Goal: Task Accomplishment & Management: Manage account settings

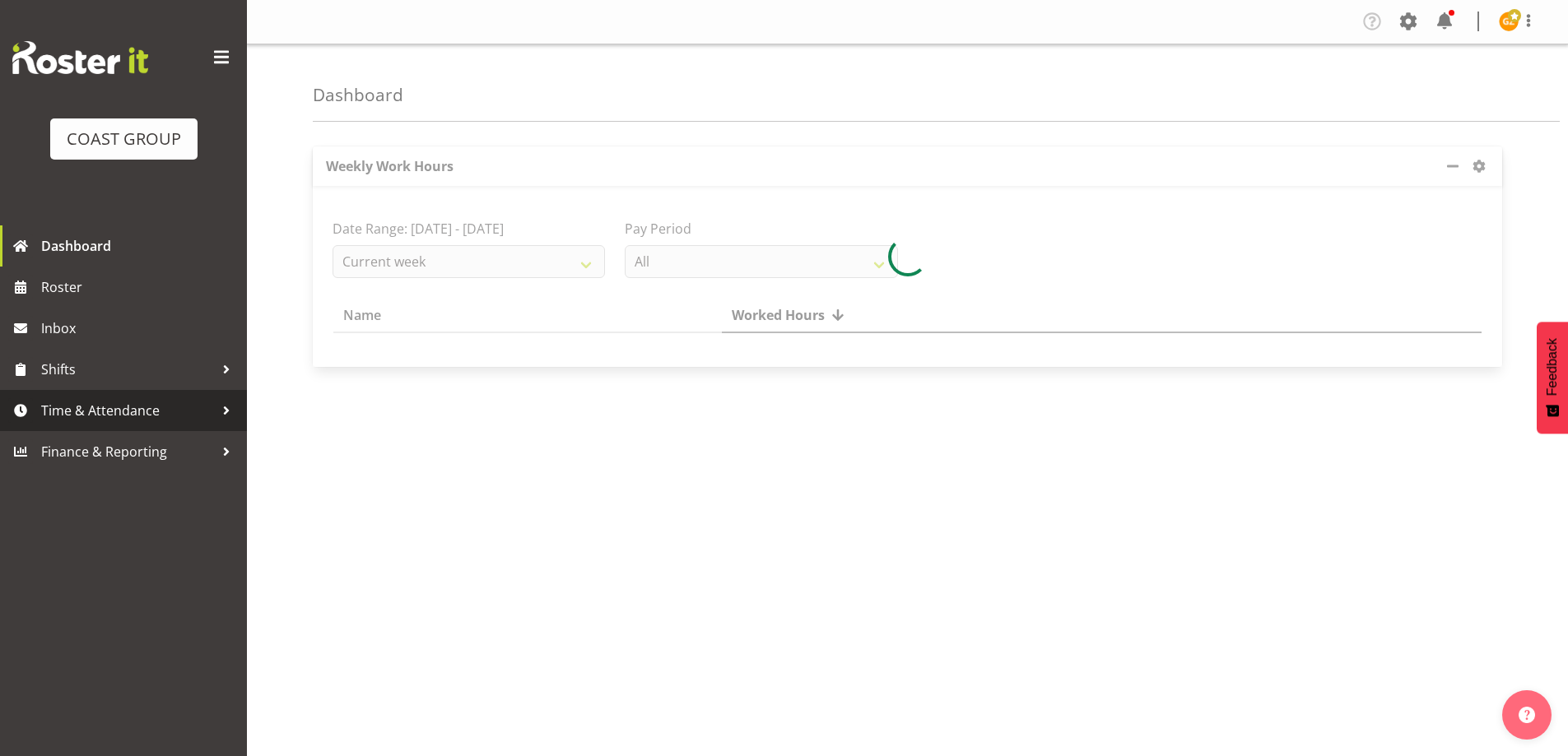
click at [65, 407] on span "Time & Attendance" at bounding box center [127, 411] width 173 height 25
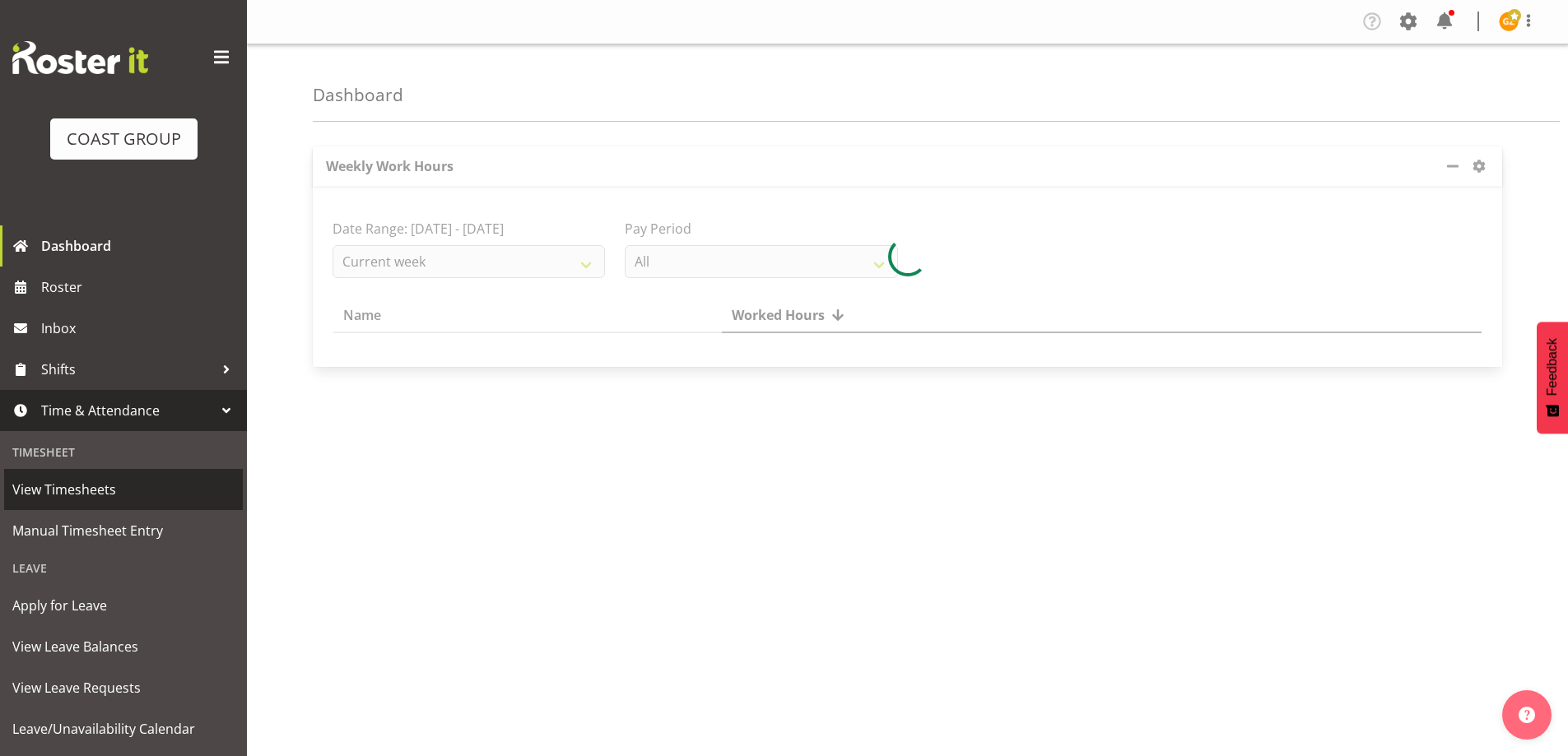
click at [60, 476] on link "View Timesheets" at bounding box center [124, 489] width 238 height 41
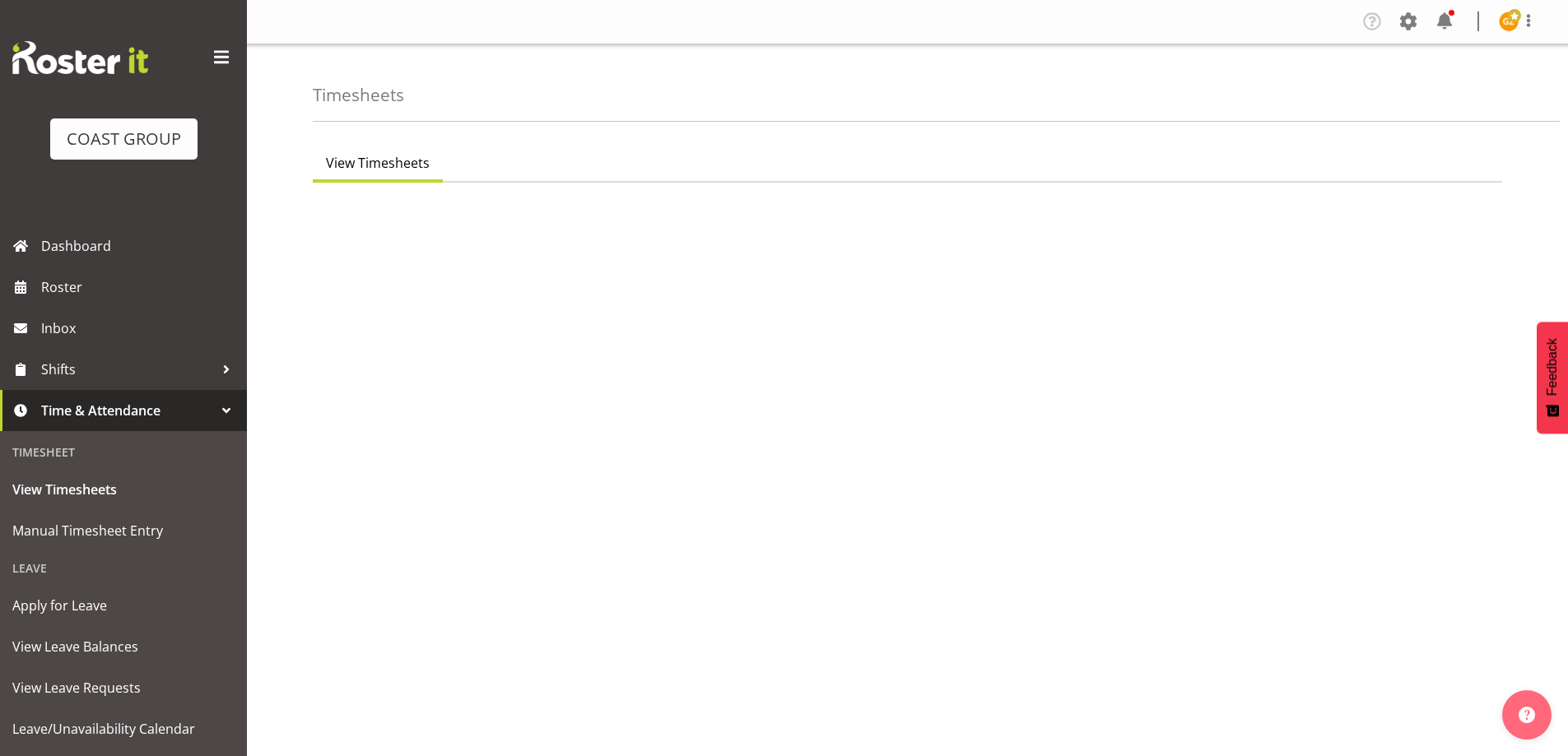
select select "150"
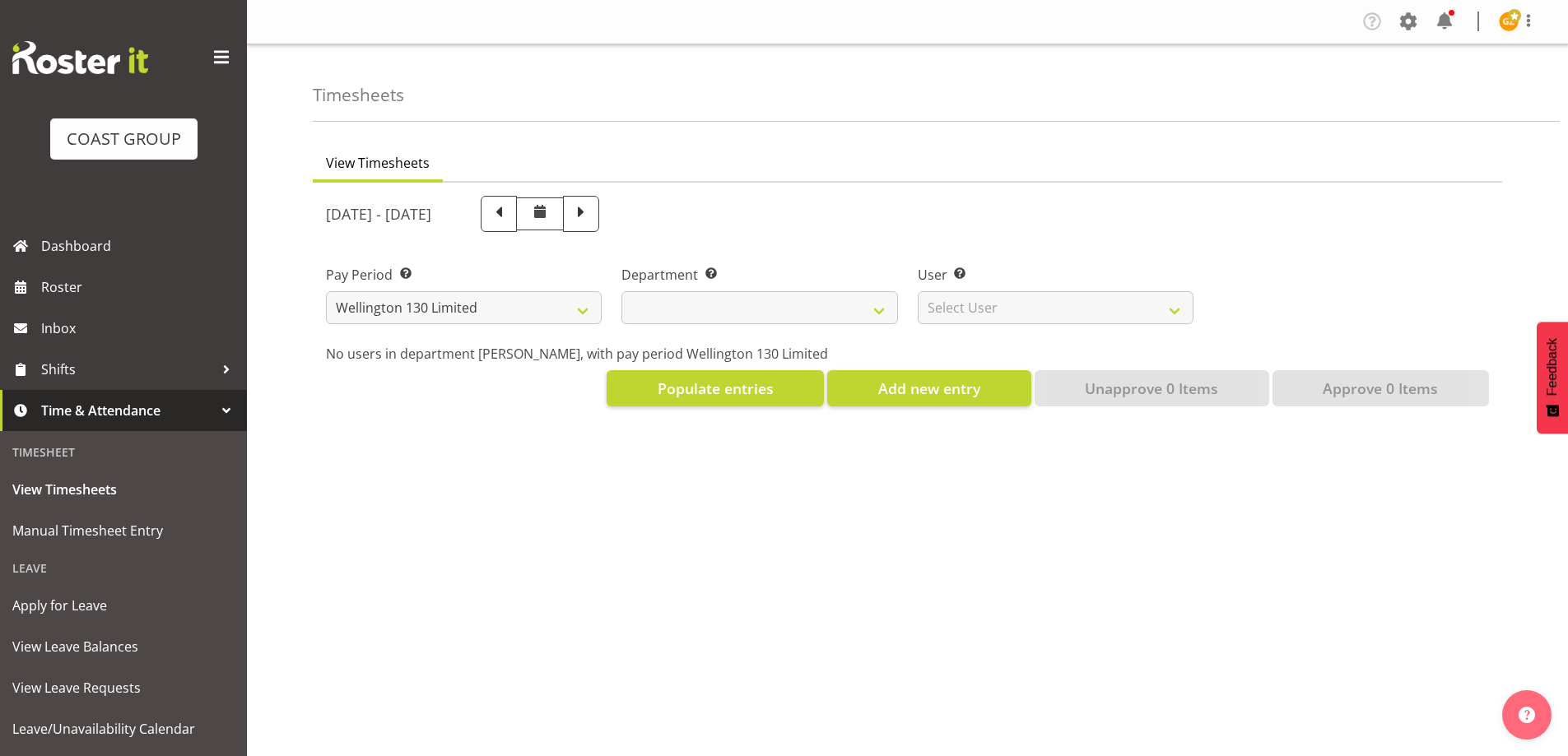
select select
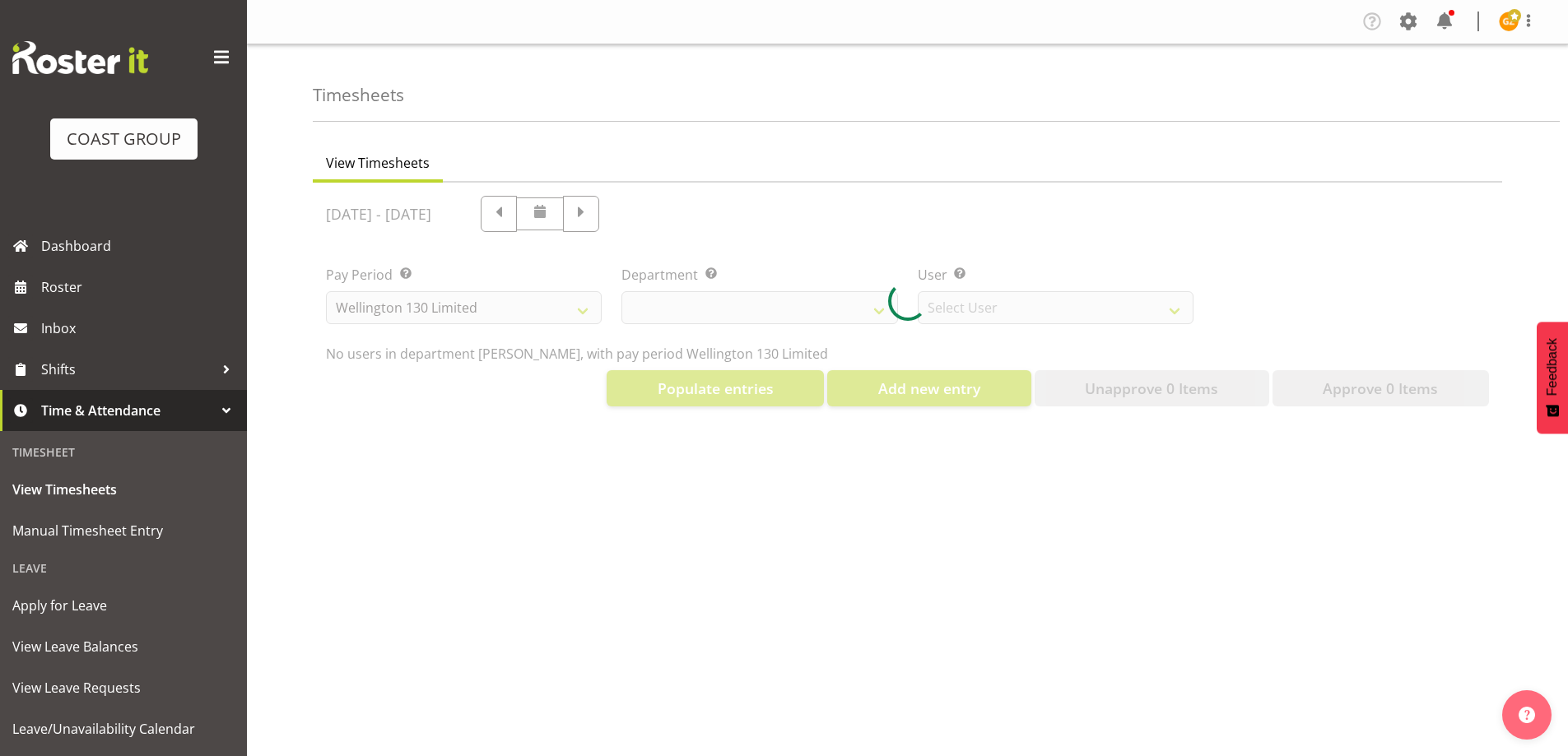
select select "9931"
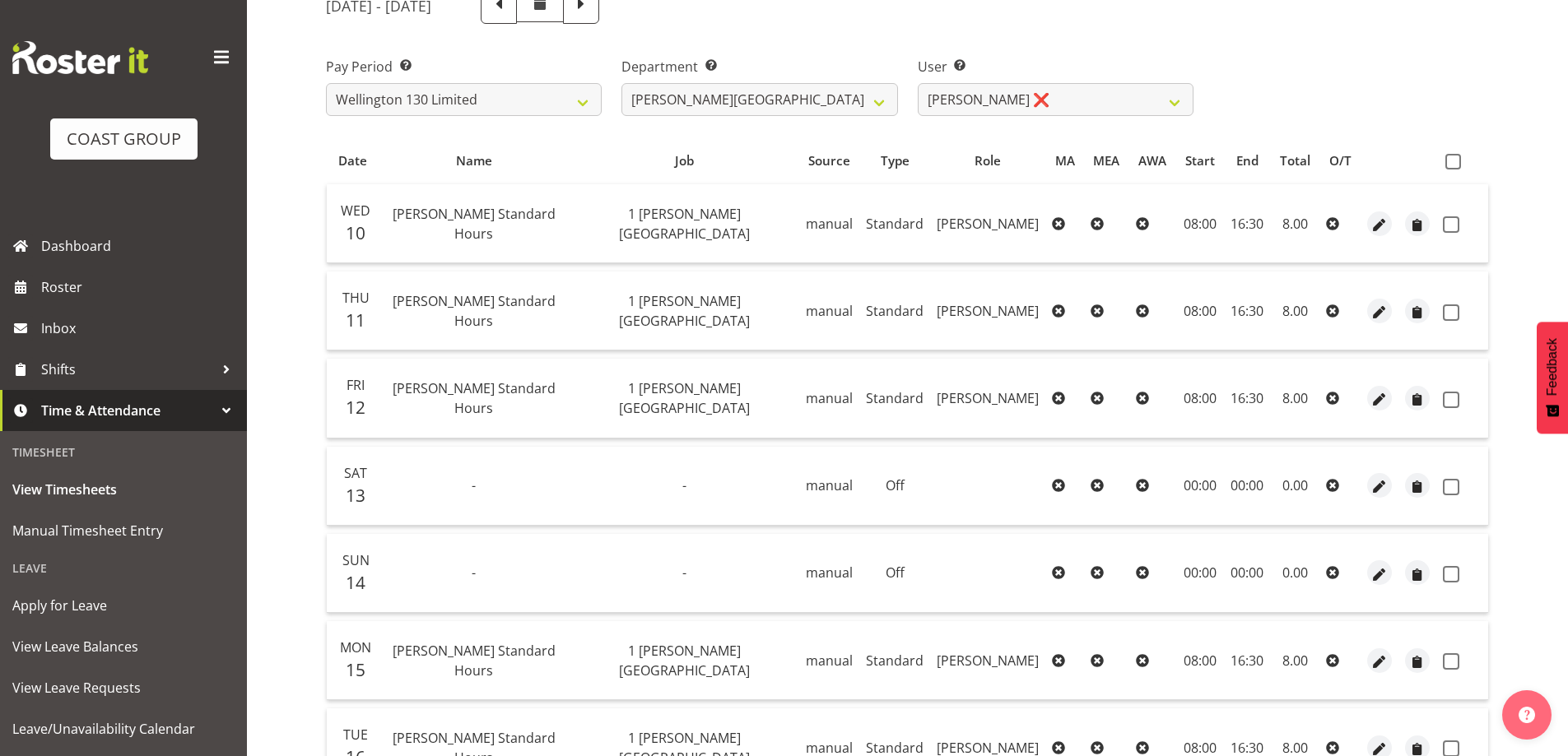
scroll to position [207, 0]
click at [1452, 166] on span at bounding box center [1453, 163] width 16 height 16
click at [1452, 166] on input "checkbox" at bounding box center [1451, 163] width 11 height 11
checkbox input "true"
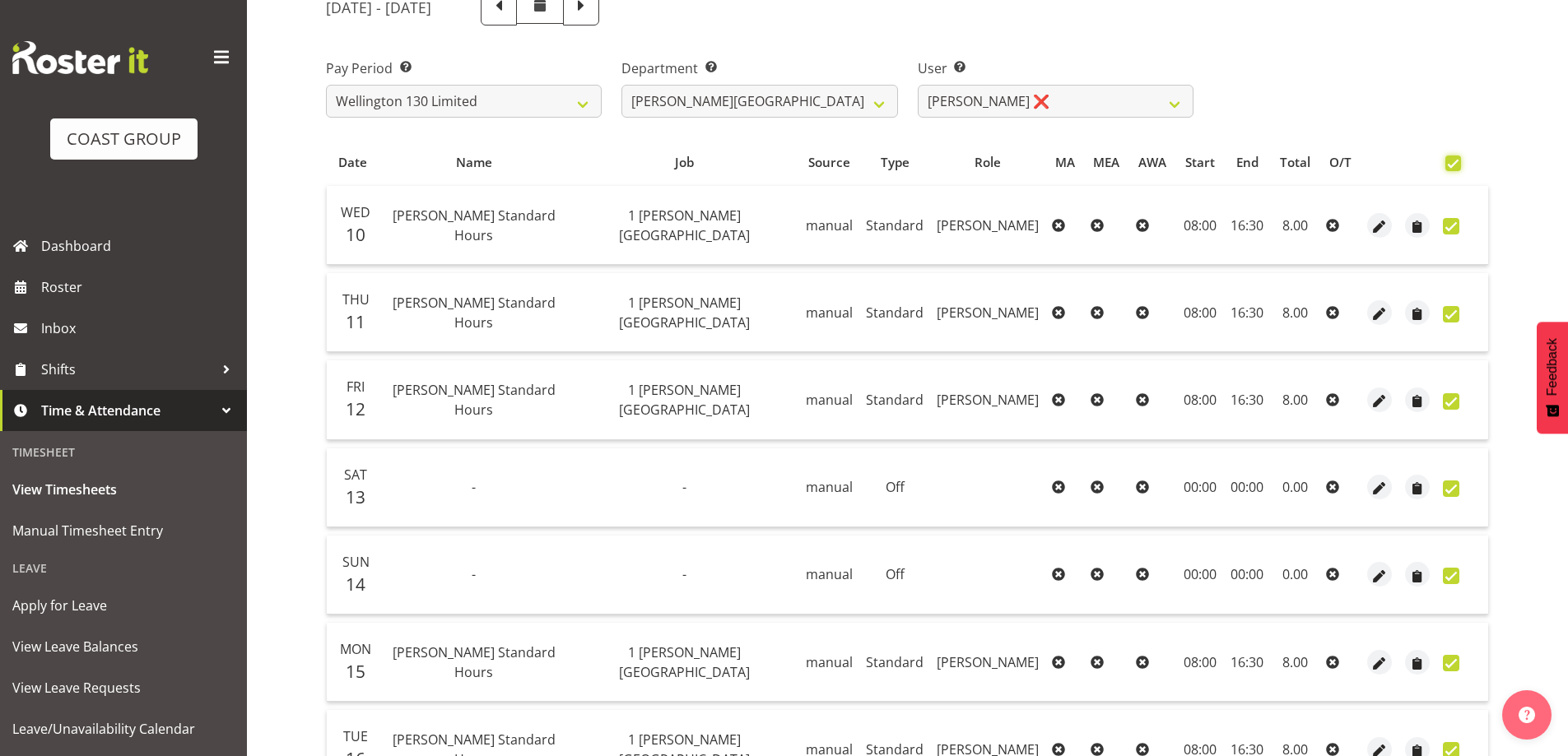
checkbox input "true"
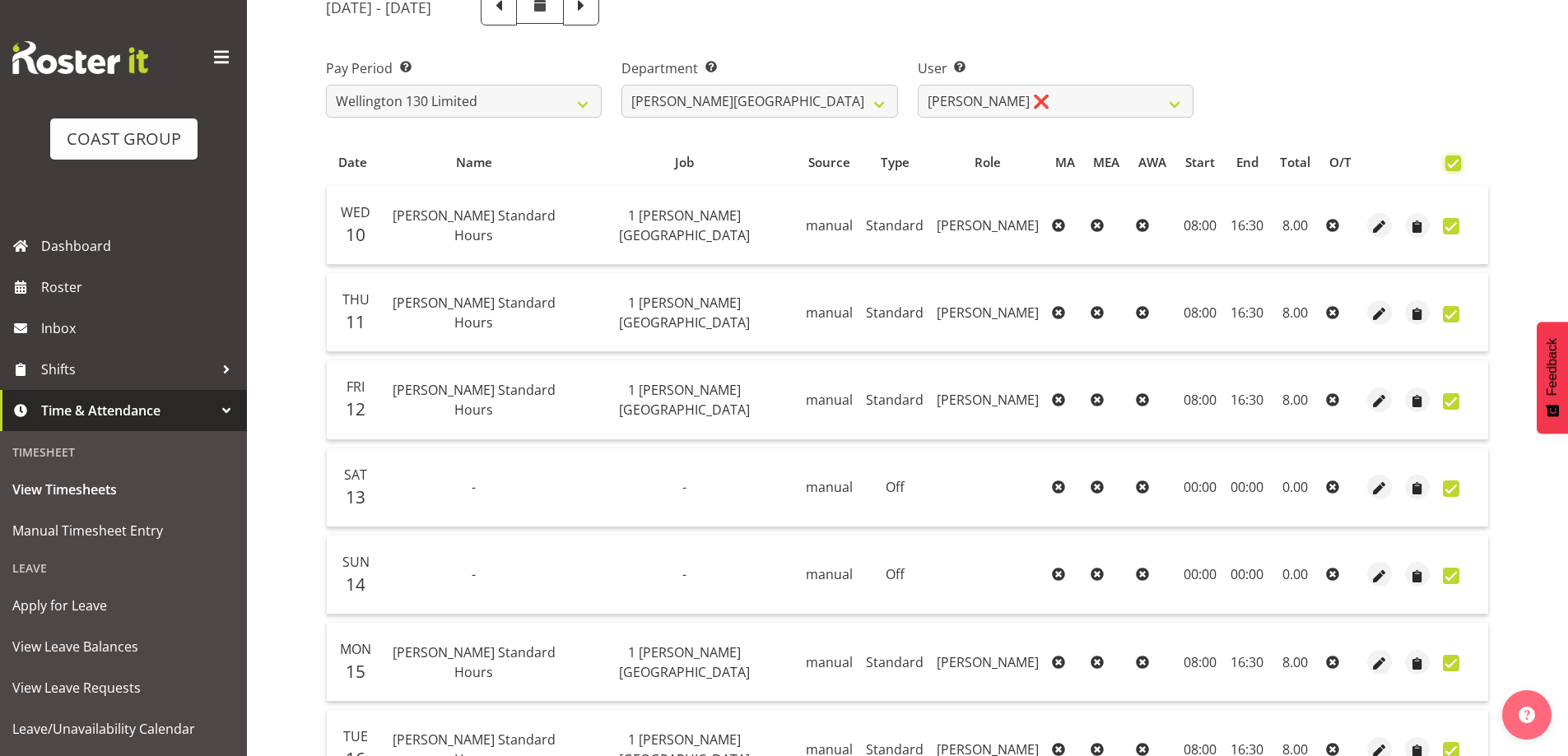
checkbox input "true"
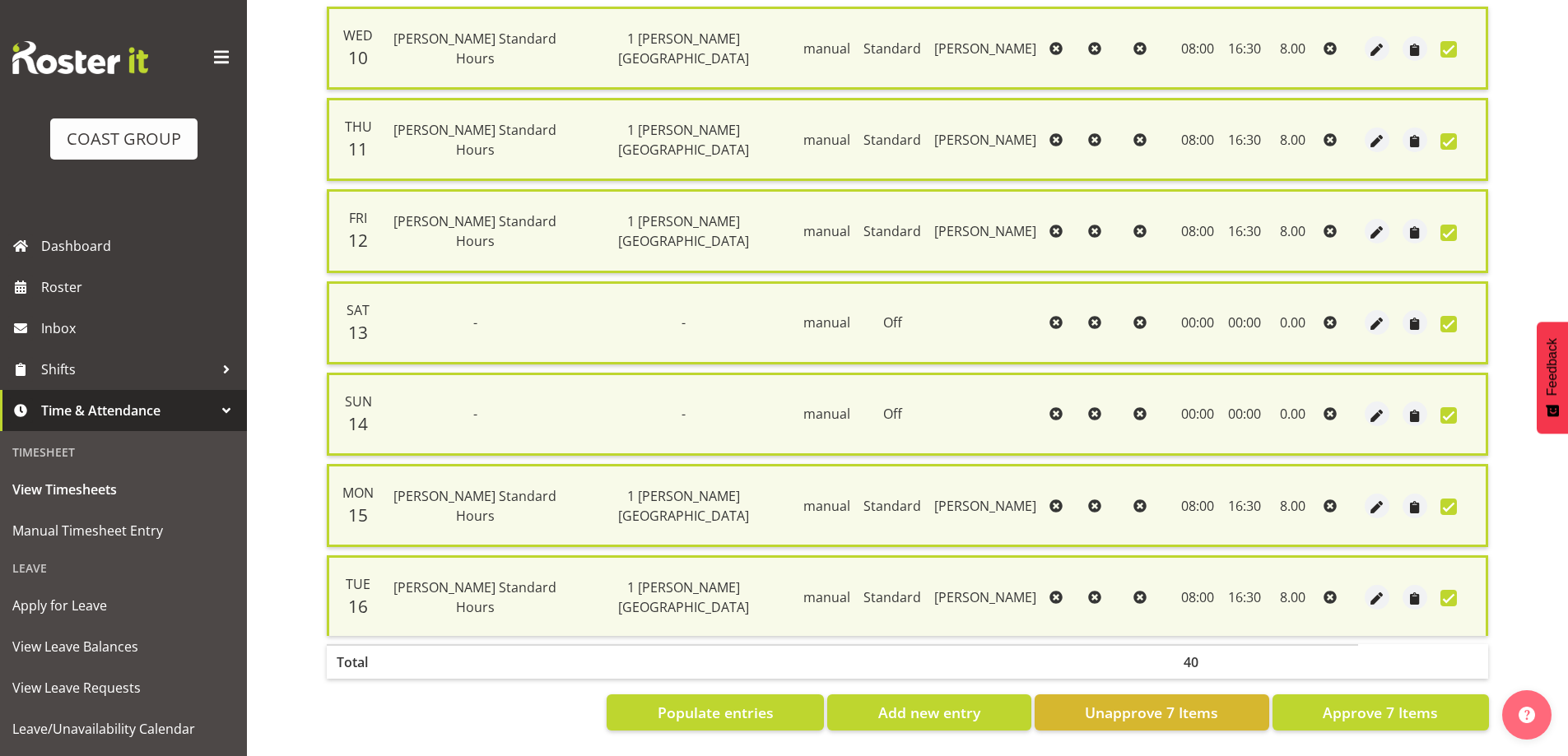
scroll to position [399, 0]
click at [1406, 707] on span "Approve 7 Items" at bounding box center [1380, 712] width 115 height 21
checkbox input "false"
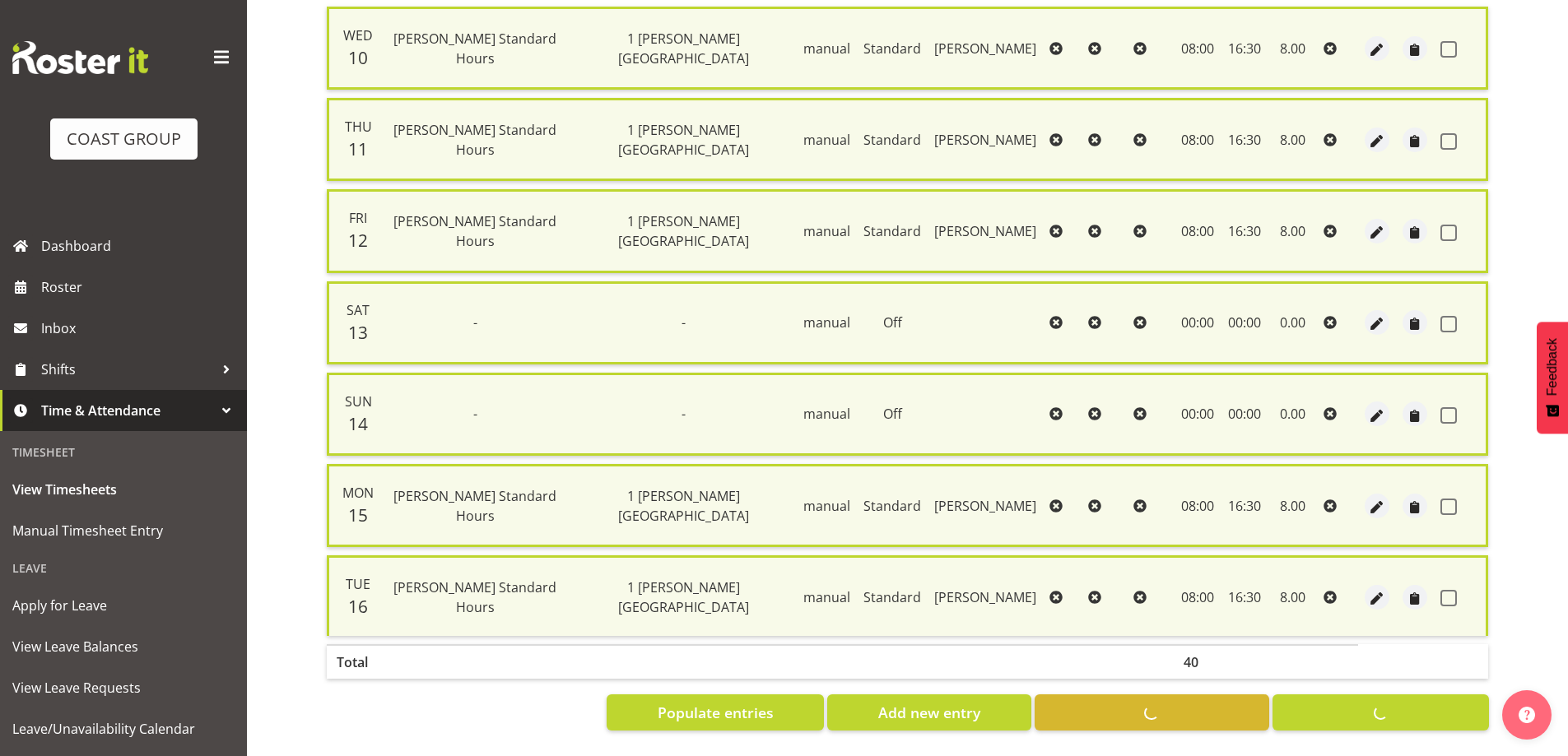
checkbox input "false"
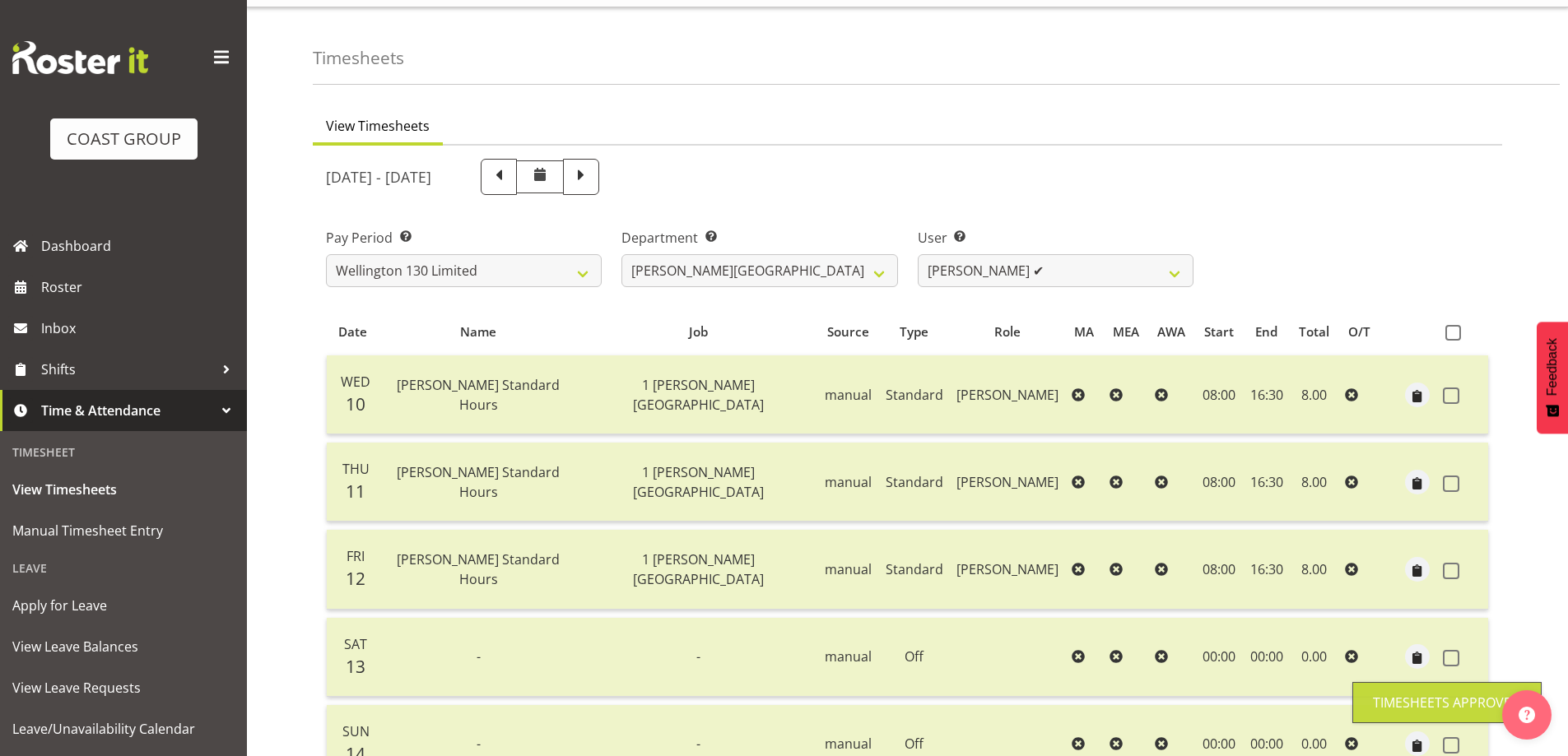
scroll to position [0, 0]
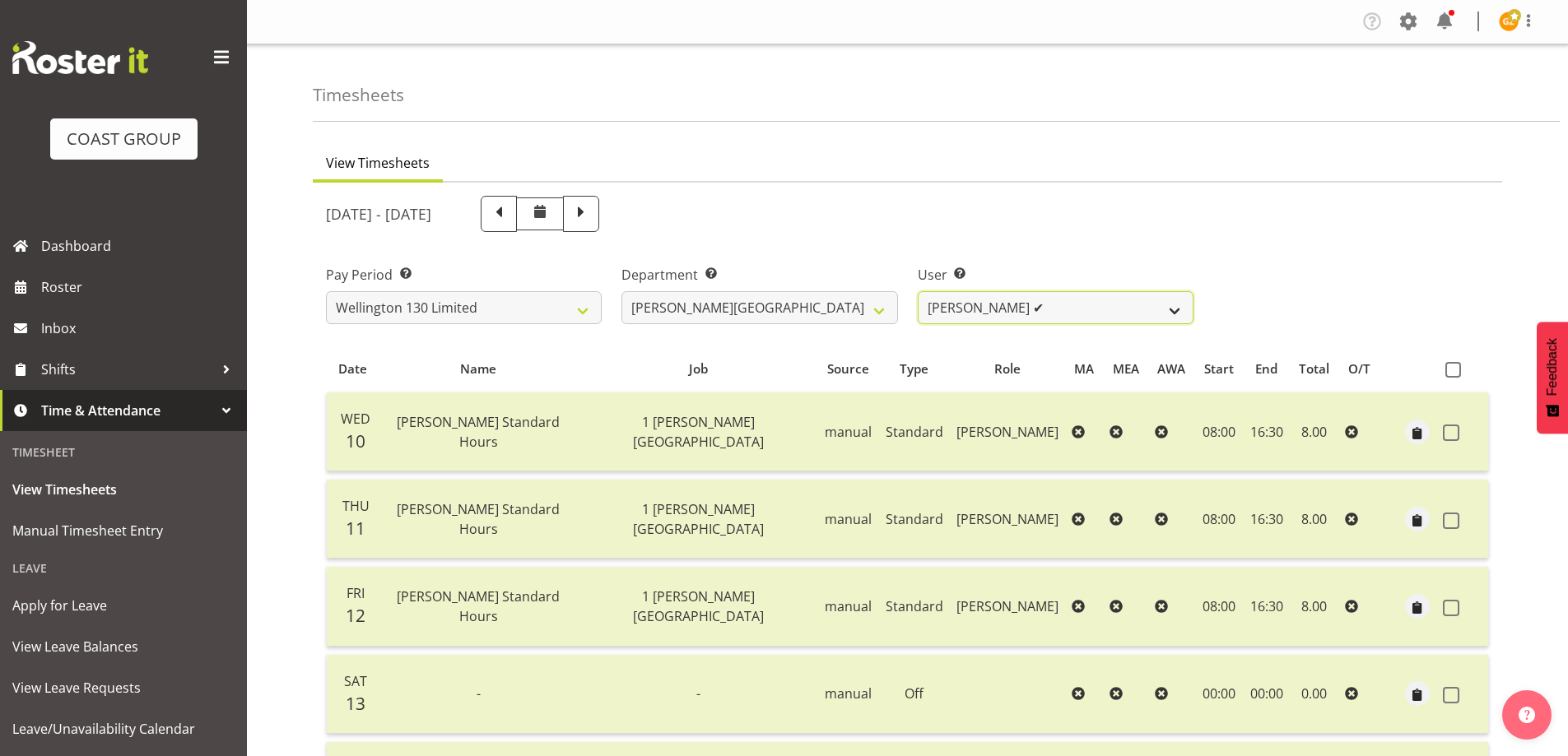
click at [1171, 314] on select "[PERSON_NAME] ✔ [PERSON_NAME] ❌ [PERSON_NAME] [PERSON_NAME] ❌ [PERSON_NAME] ❌ […" at bounding box center [1055, 307] width 276 height 33
select select "9956"
click at [918, 291] on select "[PERSON_NAME] ✔ [PERSON_NAME] ❌ [PERSON_NAME] [PERSON_NAME] ❌ [PERSON_NAME] ❌ […" at bounding box center [1055, 307] width 276 height 33
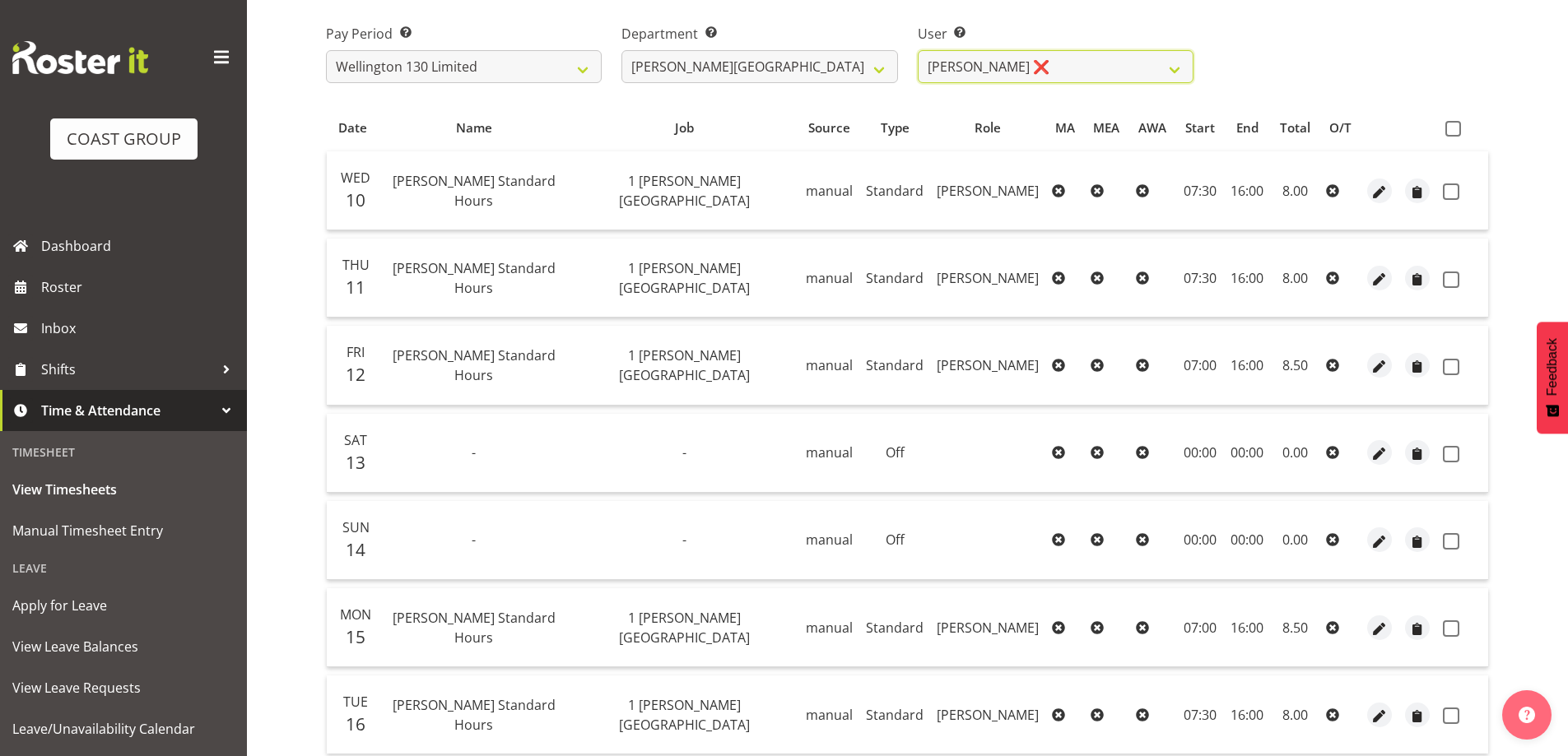
scroll to position [42, 0]
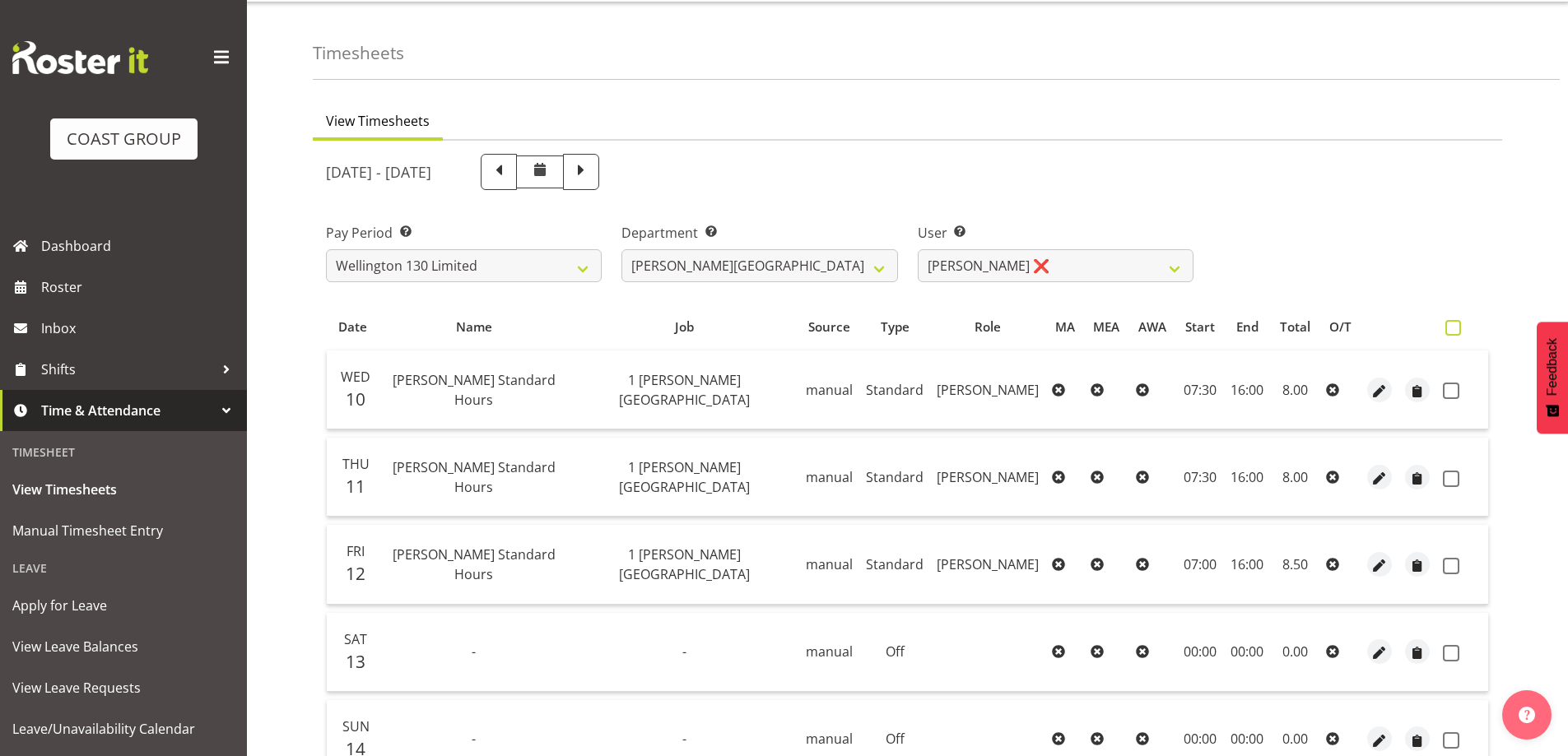
click at [1451, 323] on span at bounding box center [1453, 328] width 16 height 16
click at [1451, 323] on input "checkbox" at bounding box center [1451, 328] width 11 height 11
checkbox input "true"
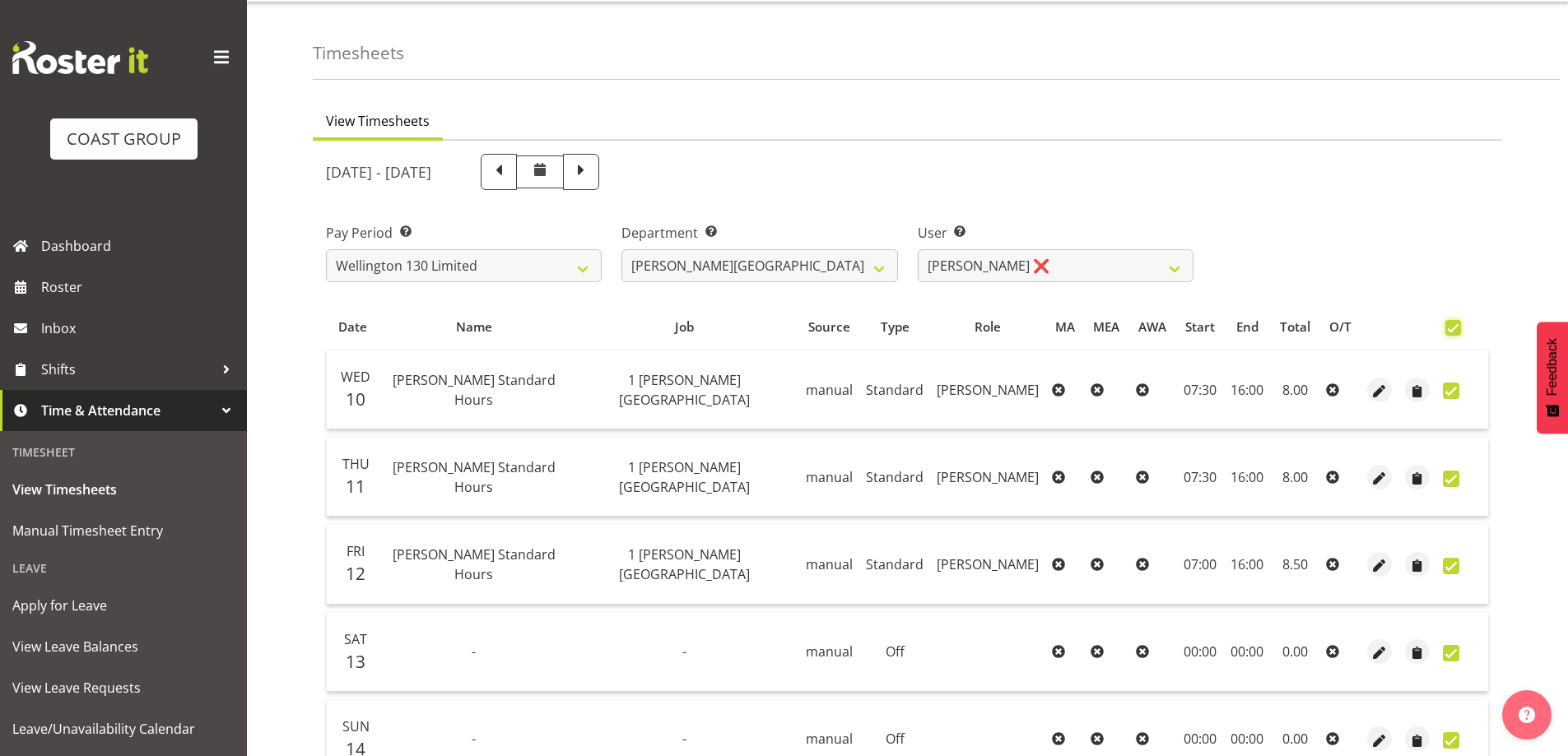
checkbox input "true"
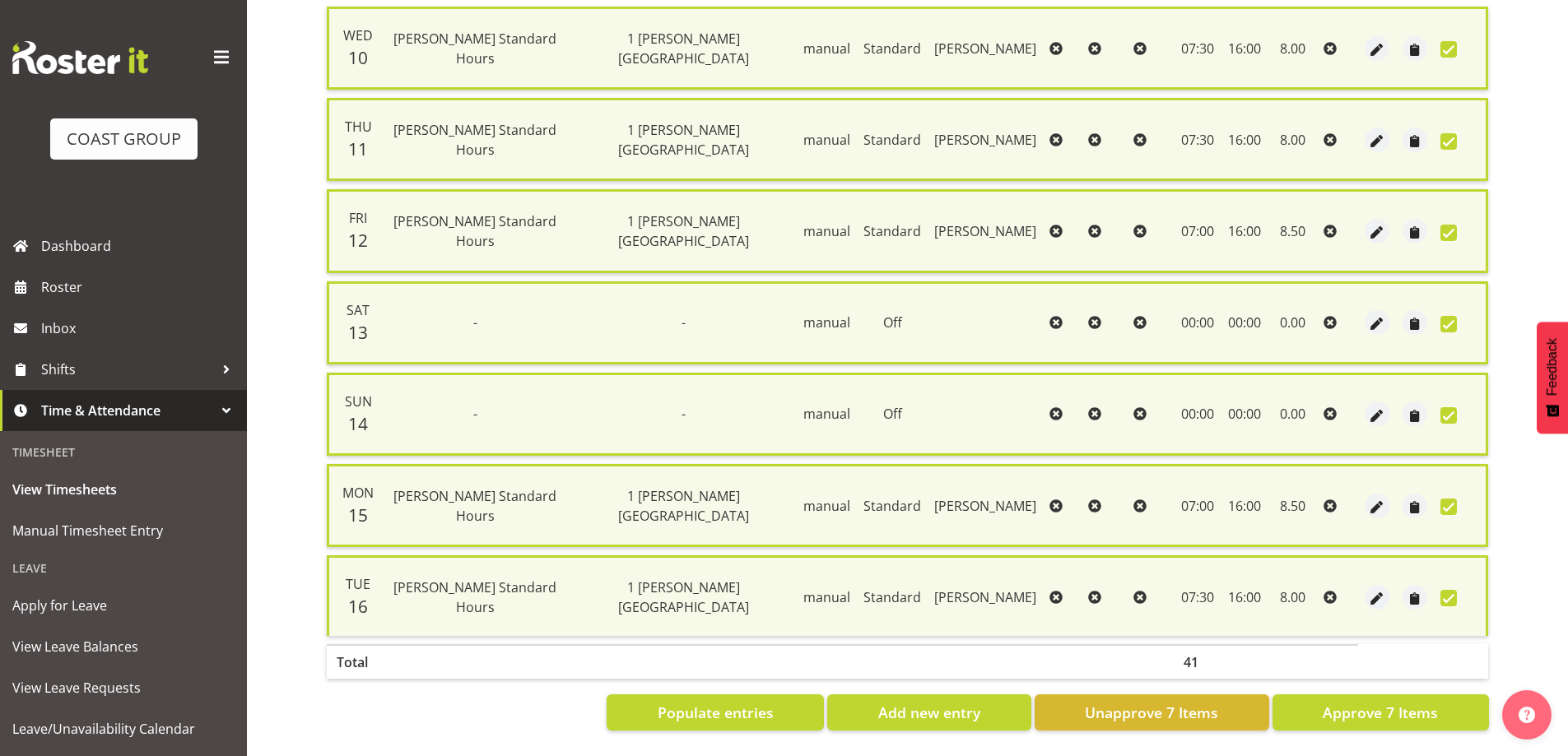
scroll to position [399, 0]
click at [1399, 710] on span "Approve 7 Items" at bounding box center [1380, 712] width 115 height 21
checkbox input "false"
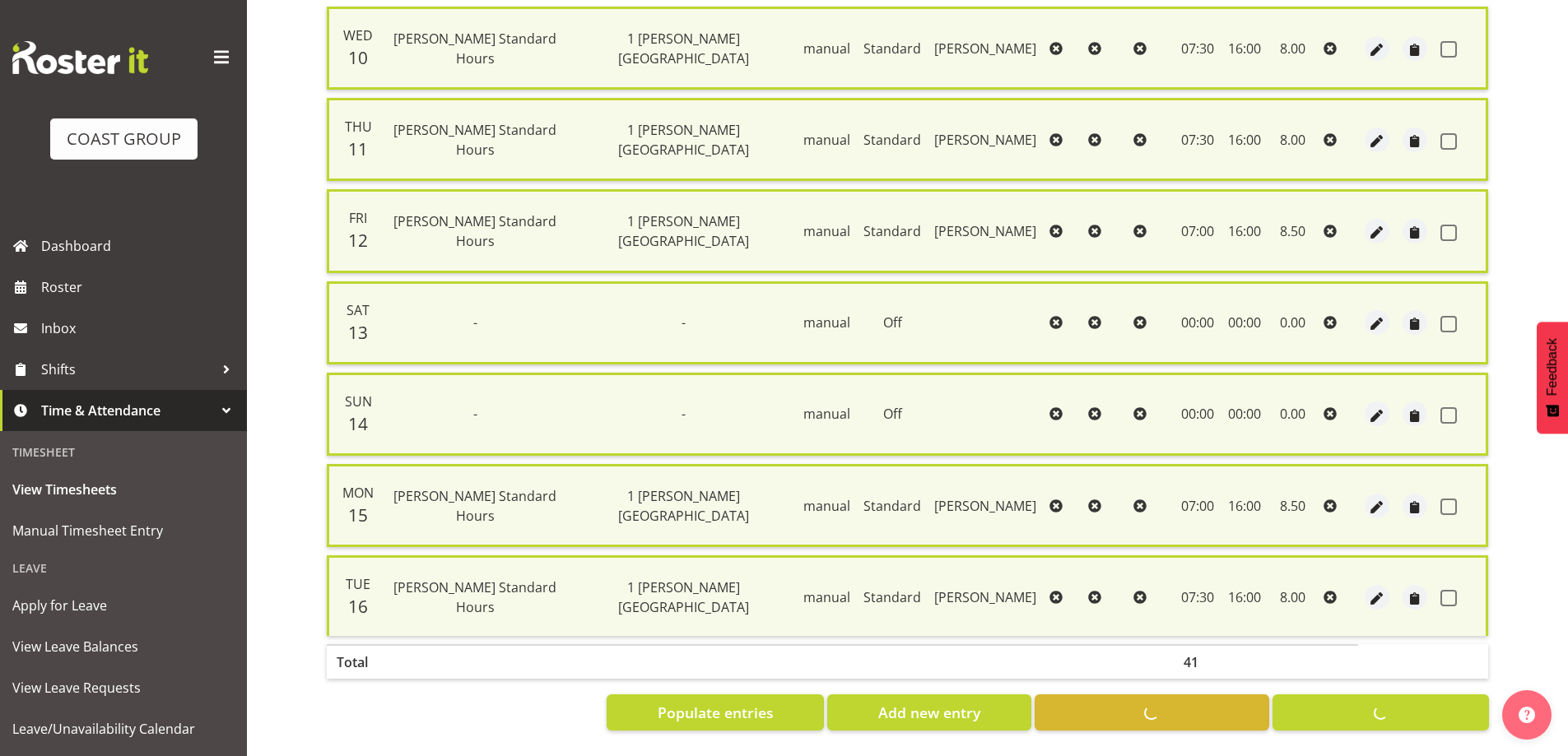
checkbox input "false"
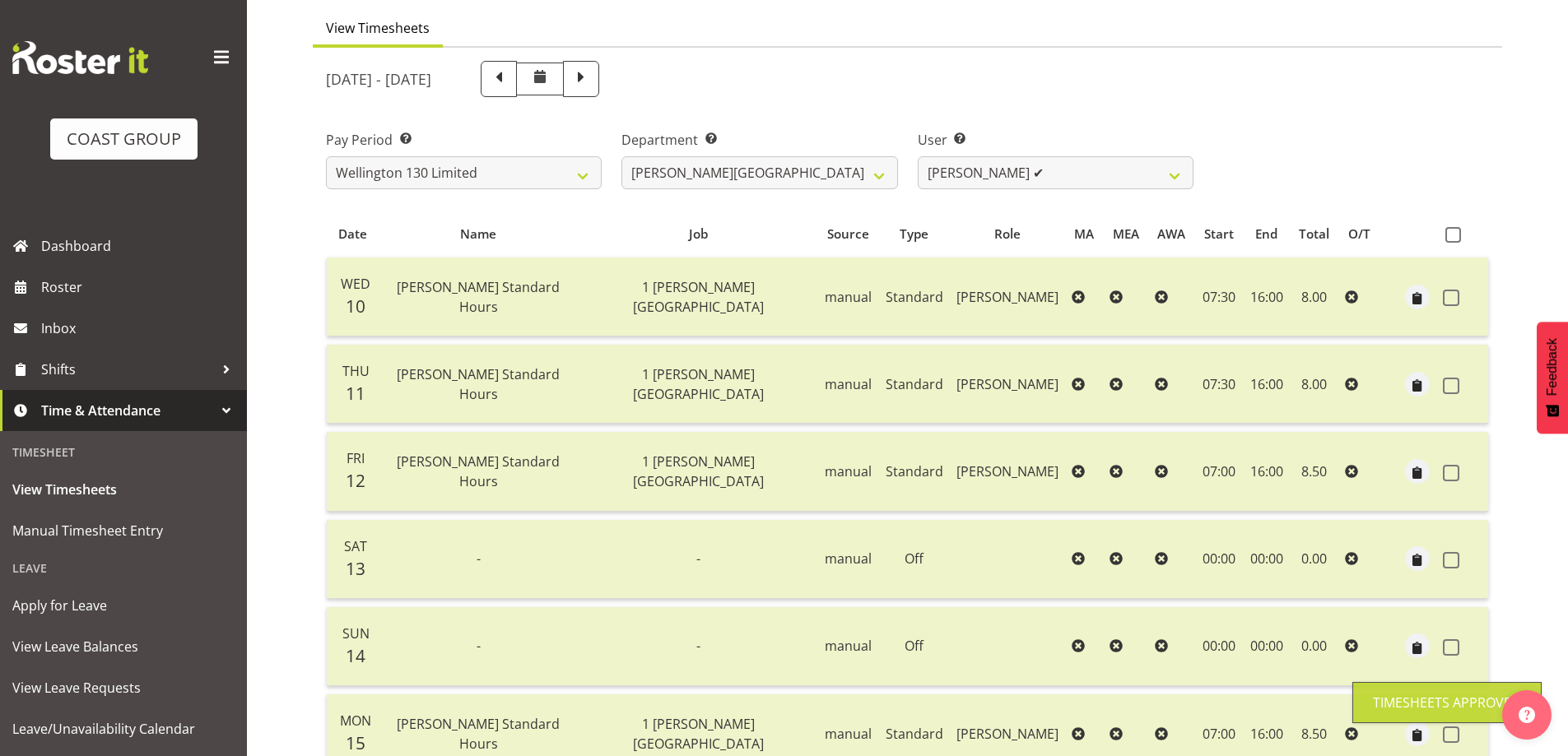
scroll to position [0, 0]
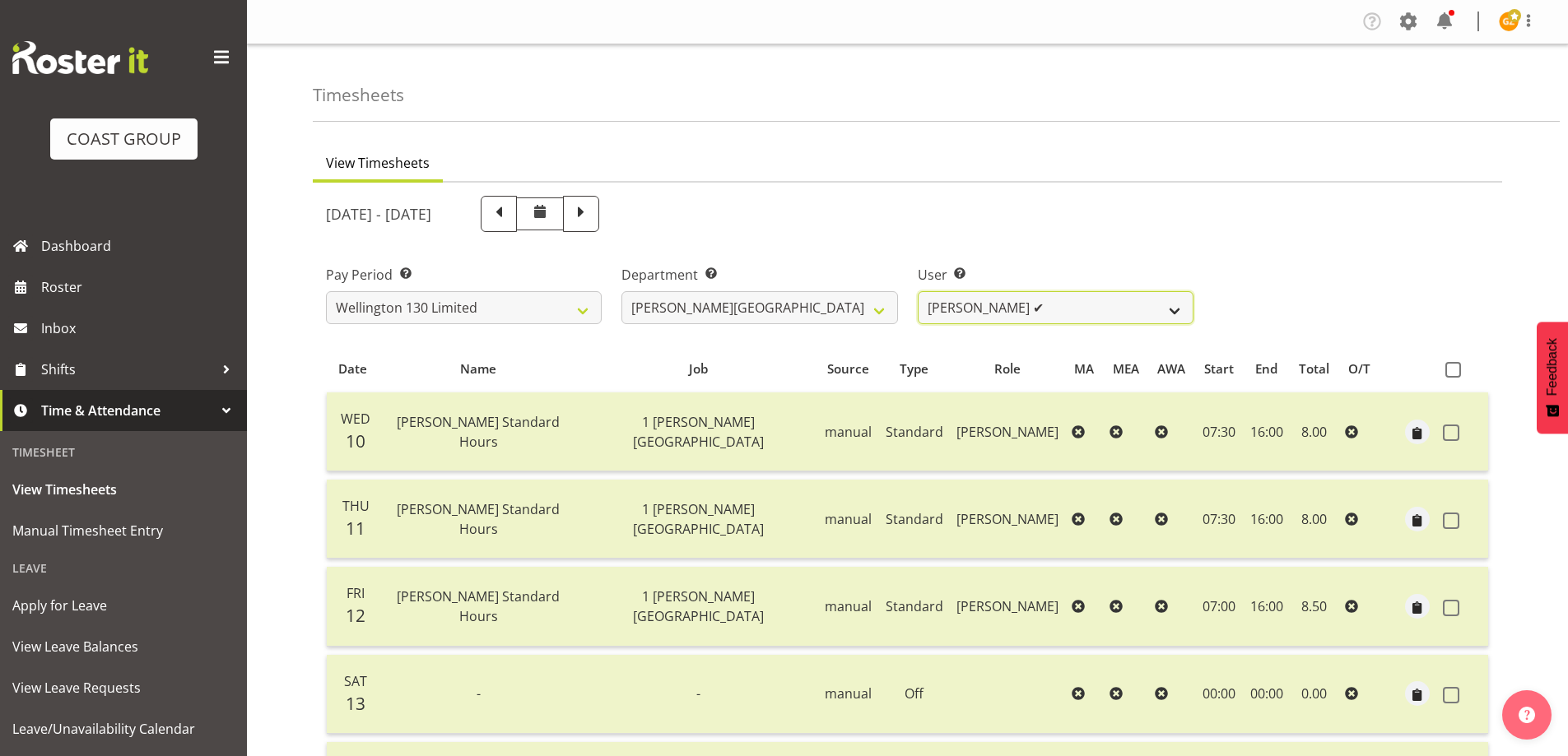
drag, startPoint x: 1177, startPoint y: 307, endPoint x: 1177, endPoint y: 323, distance: 16.0
click at [1177, 307] on select "[PERSON_NAME] ✔ [PERSON_NAME] ✔ [PERSON_NAME] [PERSON_NAME] ❌ [PERSON_NAME] ❌ […" at bounding box center [1055, 307] width 276 height 33
select select "9930"
click at [918, 291] on select "[PERSON_NAME] ✔ [PERSON_NAME] ✔ [PERSON_NAME] [PERSON_NAME] ❌ [PERSON_NAME] ❌ […" at bounding box center [1055, 307] width 276 height 33
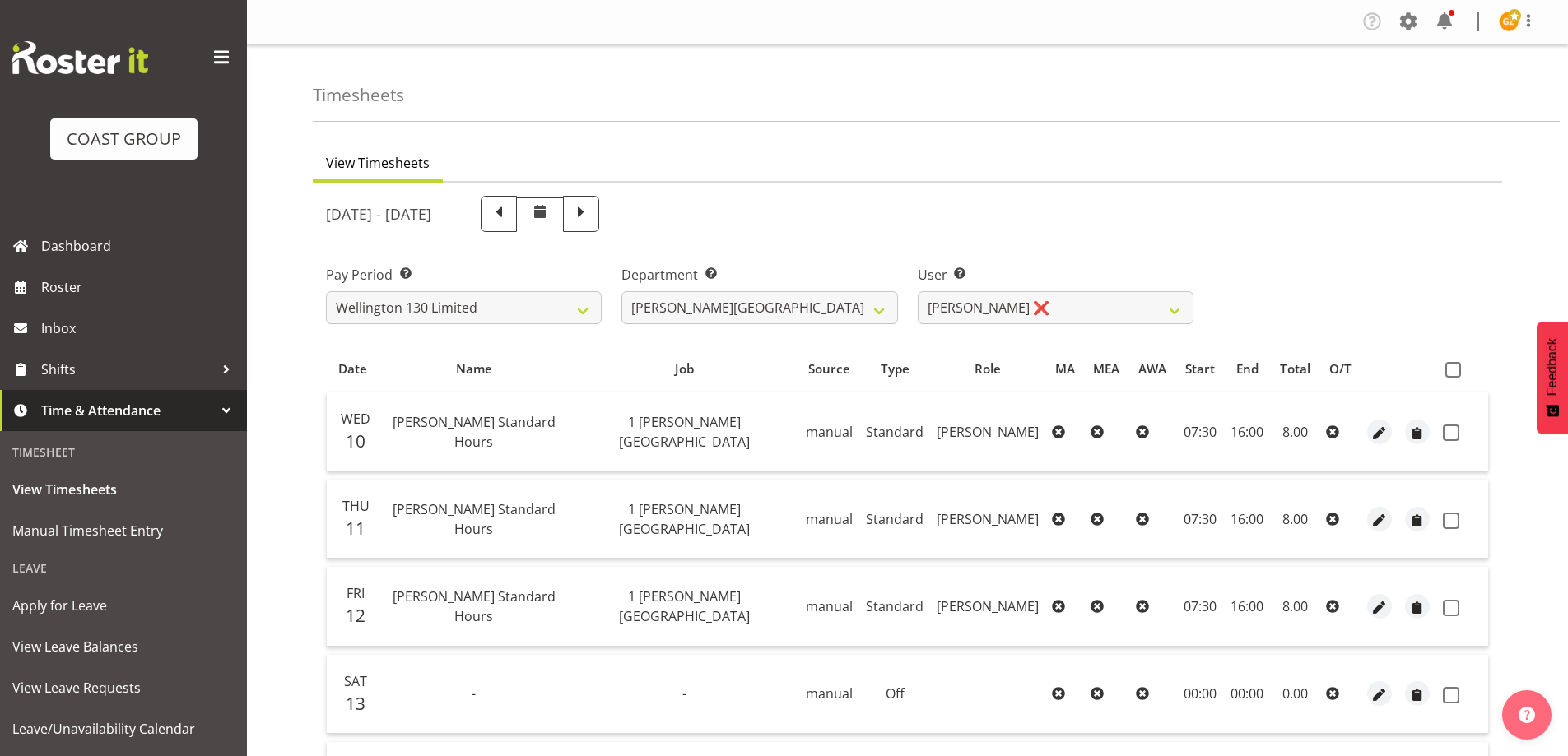
click at [1451, 368] on span at bounding box center [1453, 370] width 16 height 16
click at [1451, 368] on input "checkbox" at bounding box center [1451, 370] width 11 height 11
checkbox input "true"
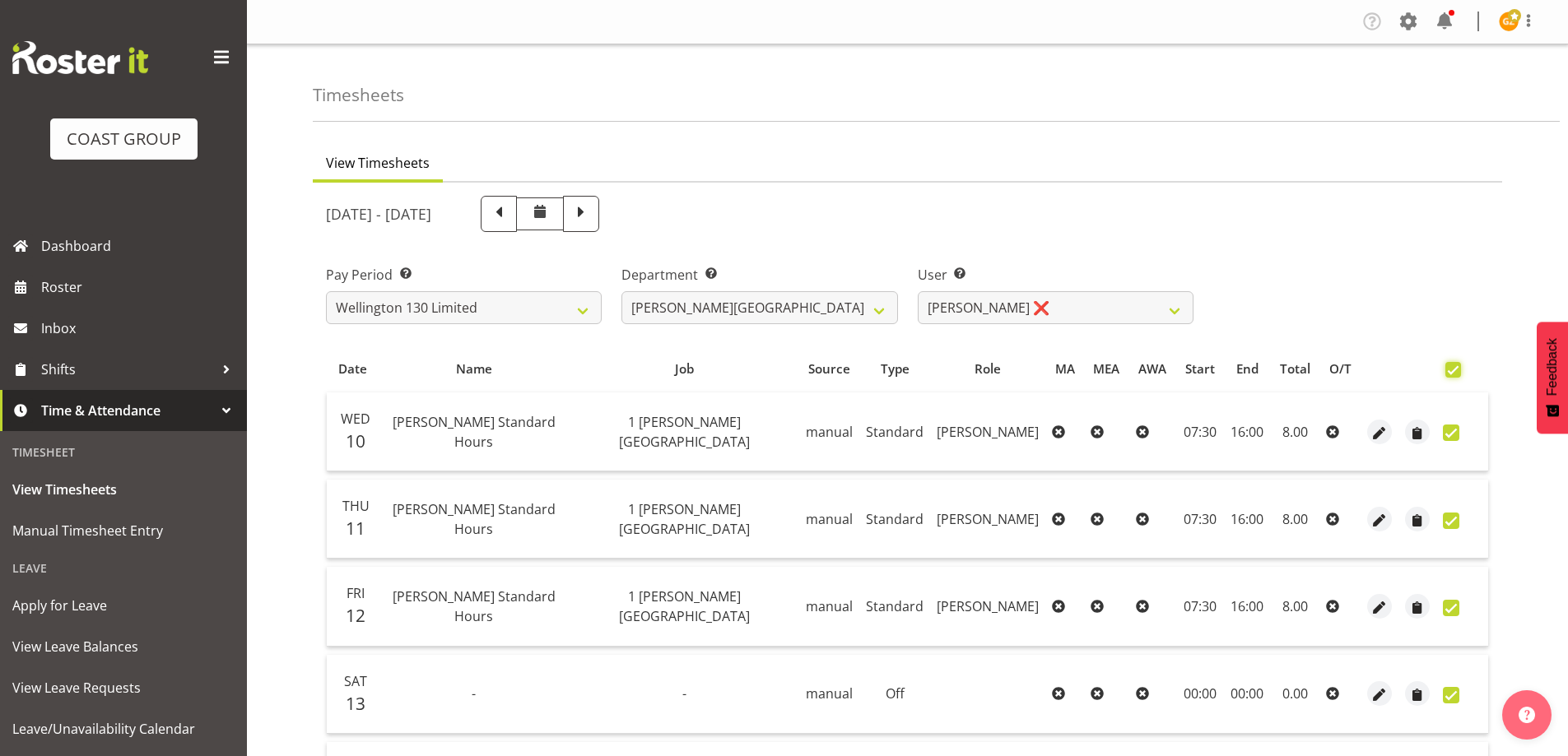
checkbox input "true"
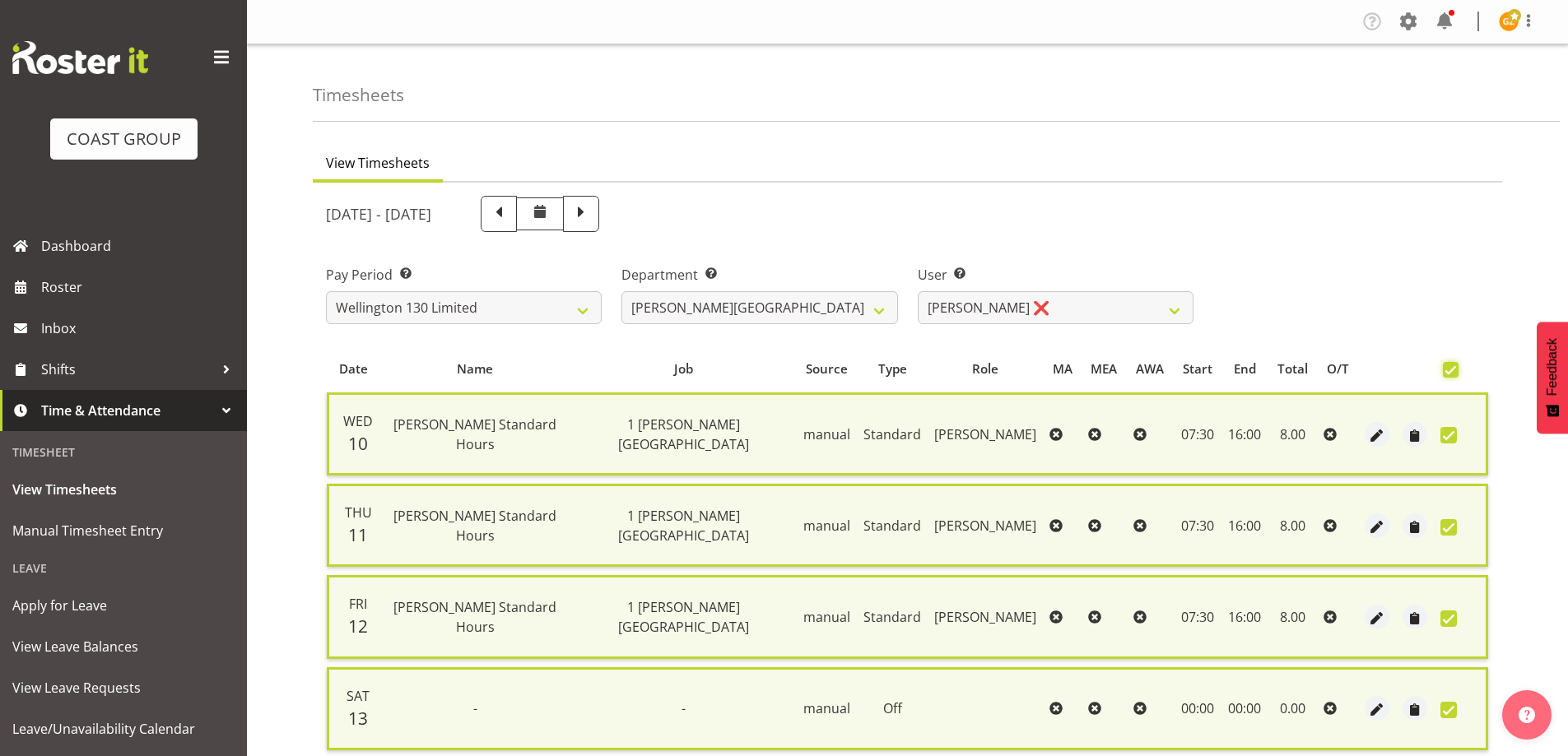
scroll to position [399, 0]
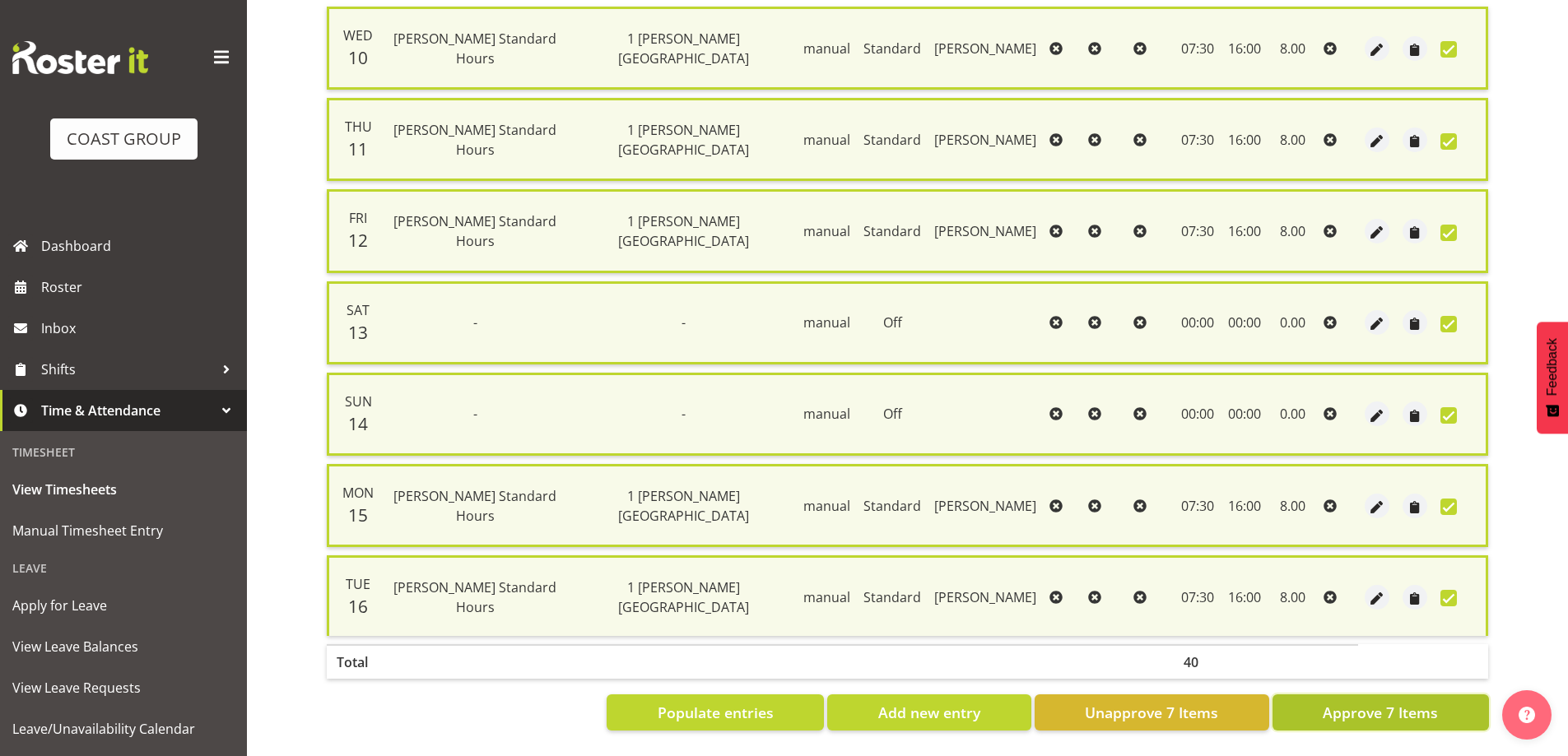
drag, startPoint x: 1366, startPoint y: 700, endPoint x: 1345, endPoint y: 672, distance: 35.0
click at [1367, 702] on span "Approve 7 Items" at bounding box center [1380, 712] width 115 height 21
checkbox input "false"
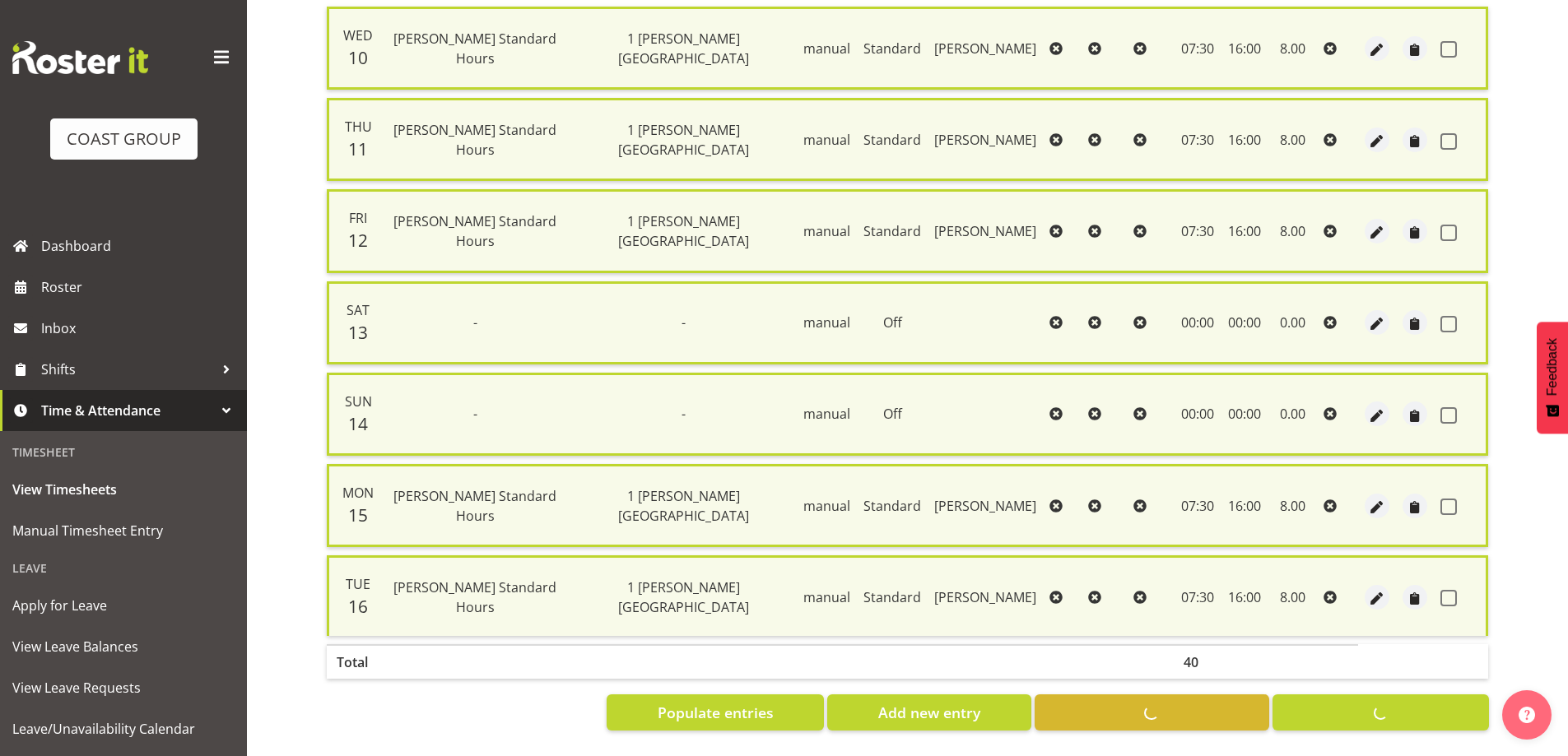
checkbox input "false"
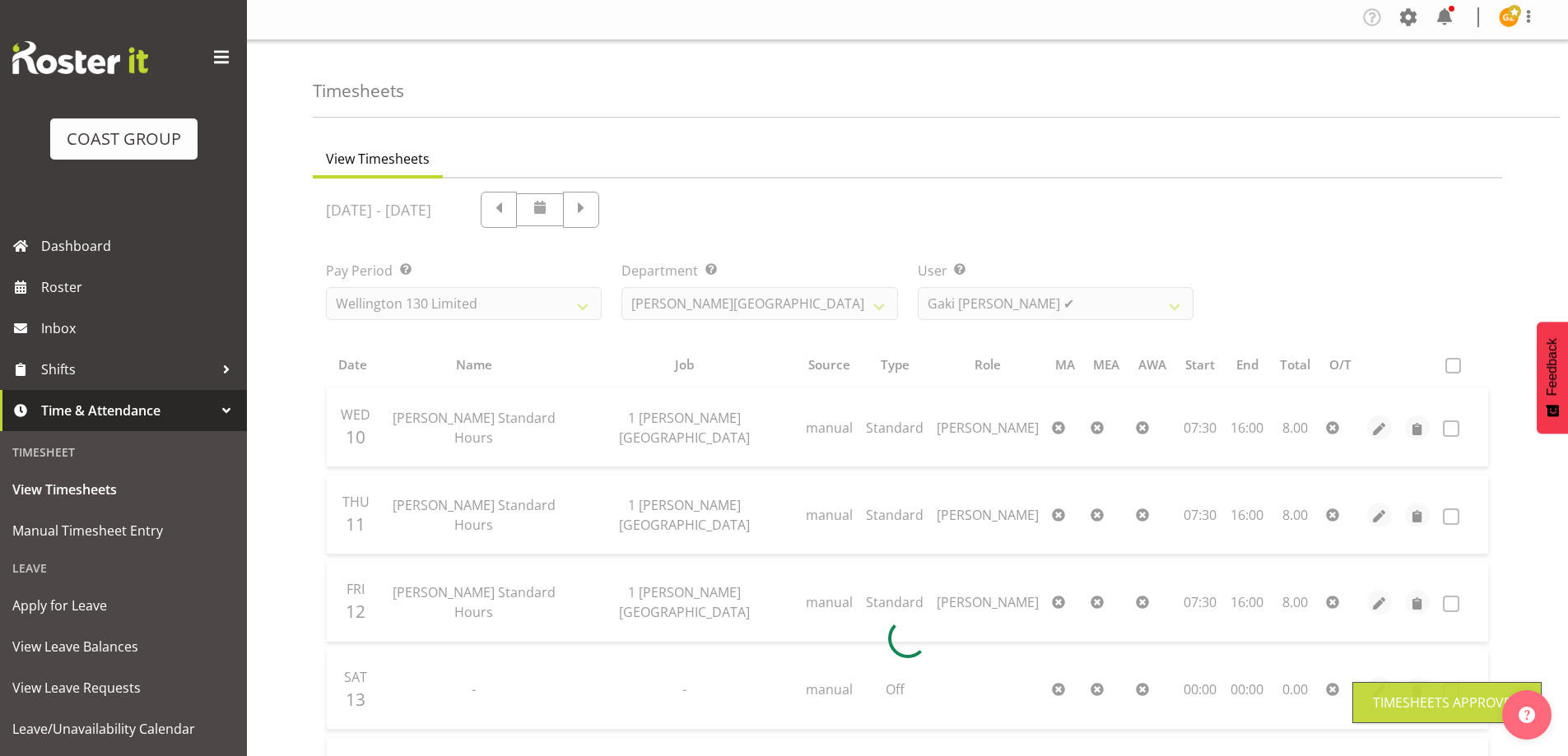
scroll to position [0, 0]
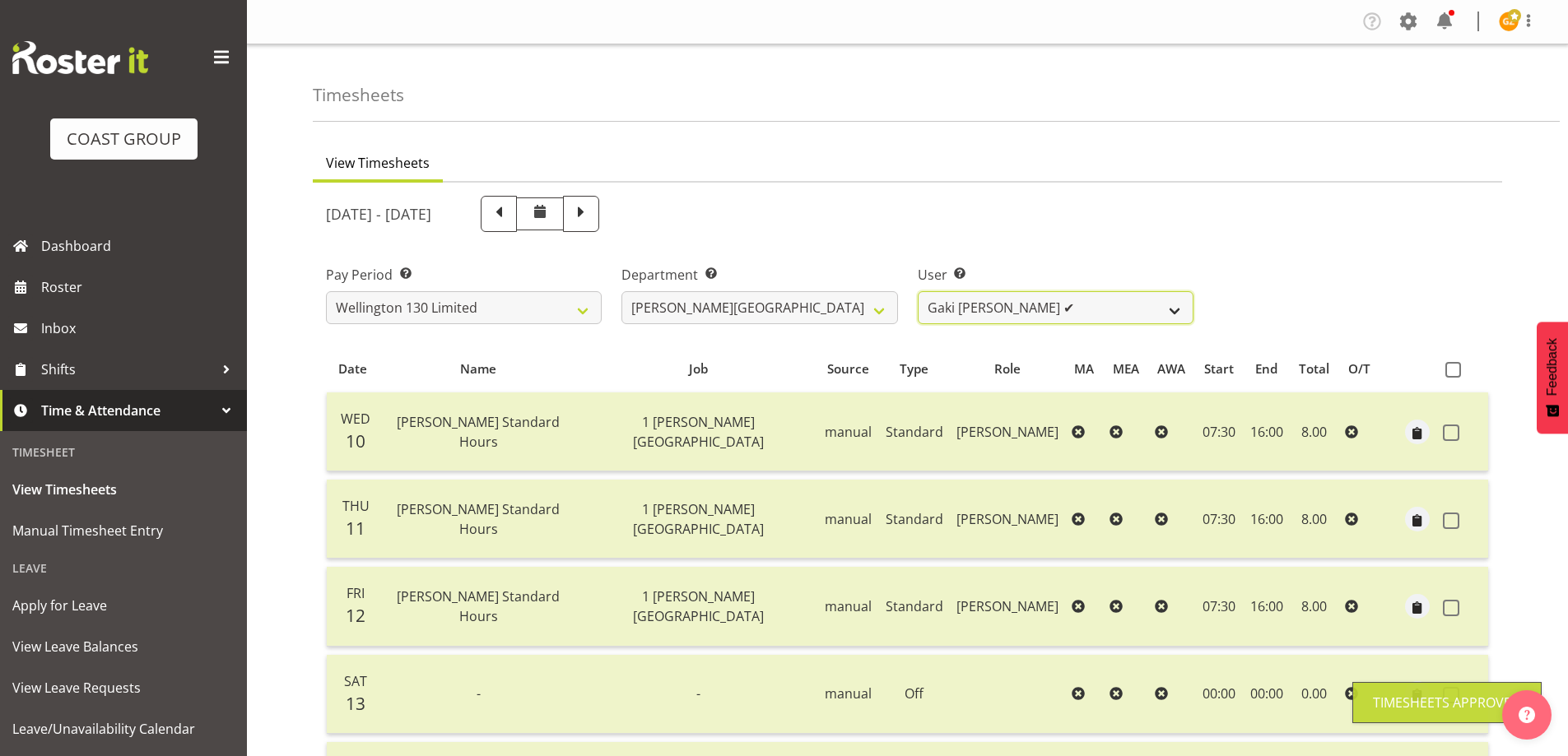
click at [1171, 312] on select "[PERSON_NAME] ✔ [PERSON_NAME] ✔ [PERSON_NAME] [PERSON_NAME] ❌ [PERSON_NAME] ✔ […" at bounding box center [1055, 307] width 276 height 33
click at [918, 291] on select "[PERSON_NAME] ✔ [PERSON_NAME] ✔ [PERSON_NAME] [PERSON_NAME] ❌ [PERSON_NAME] ✔ […" at bounding box center [1055, 307] width 276 height 33
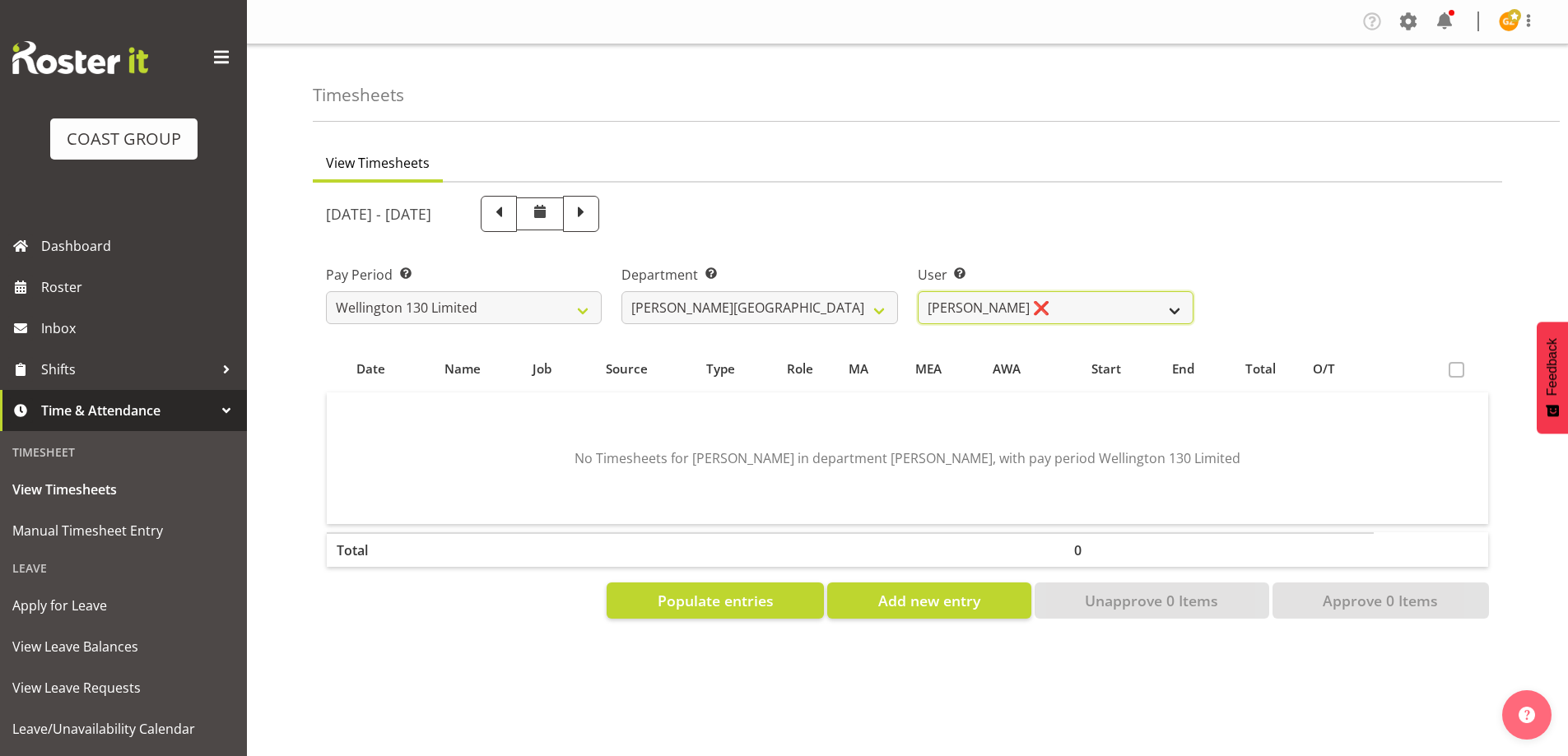
click at [1173, 307] on select "[PERSON_NAME] ✔ [PERSON_NAME] ✔ [PERSON_NAME] [PERSON_NAME] ❌ [PERSON_NAME] ✔ […" at bounding box center [1055, 307] width 276 height 33
select select "9950"
click at [918, 291] on select "[PERSON_NAME] ✔ [PERSON_NAME] ✔ [PERSON_NAME] [PERSON_NAME] ❌ [PERSON_NAME] ✔ […" at bounding box center [1055, 307] width 276 height 33
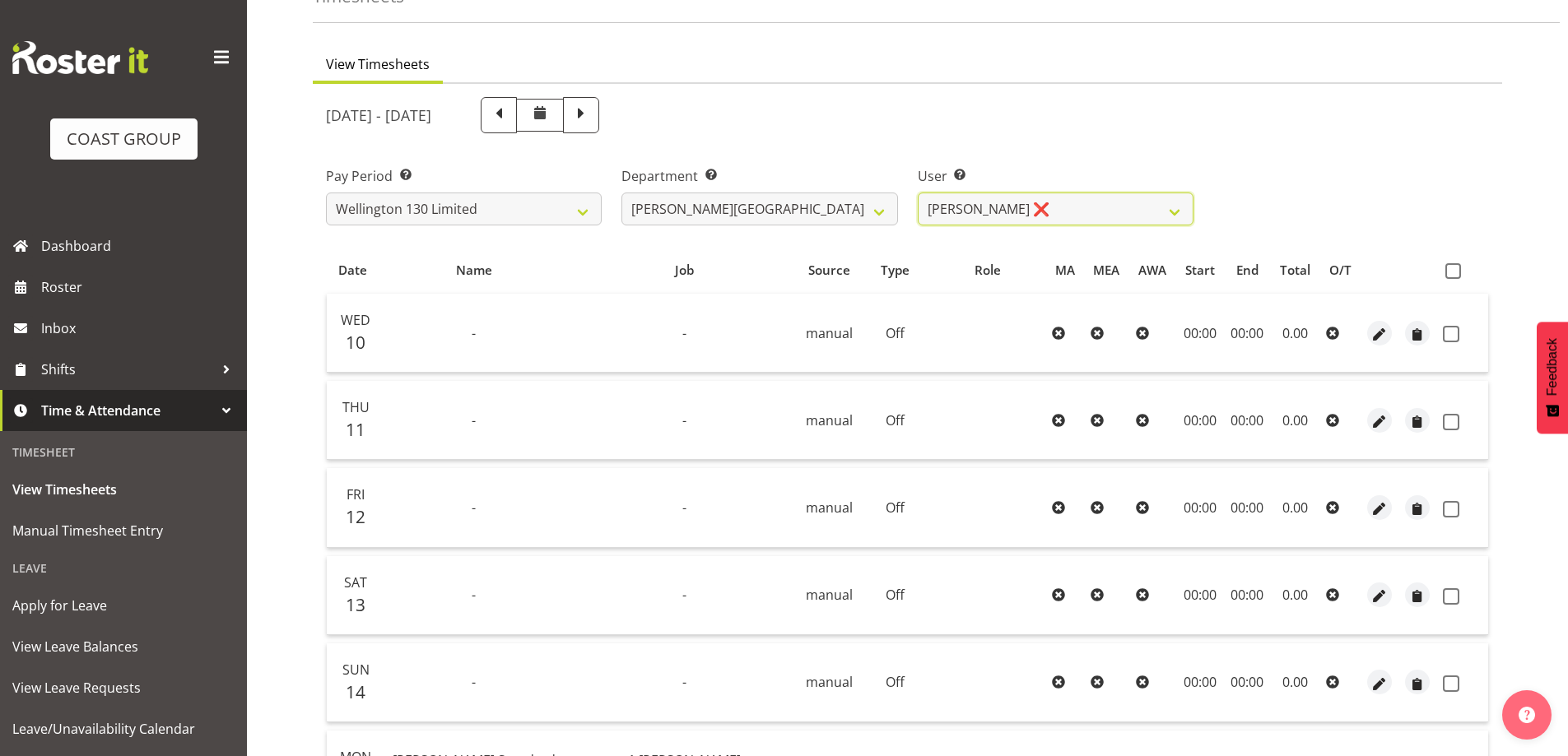
scroll to position [82, 0]
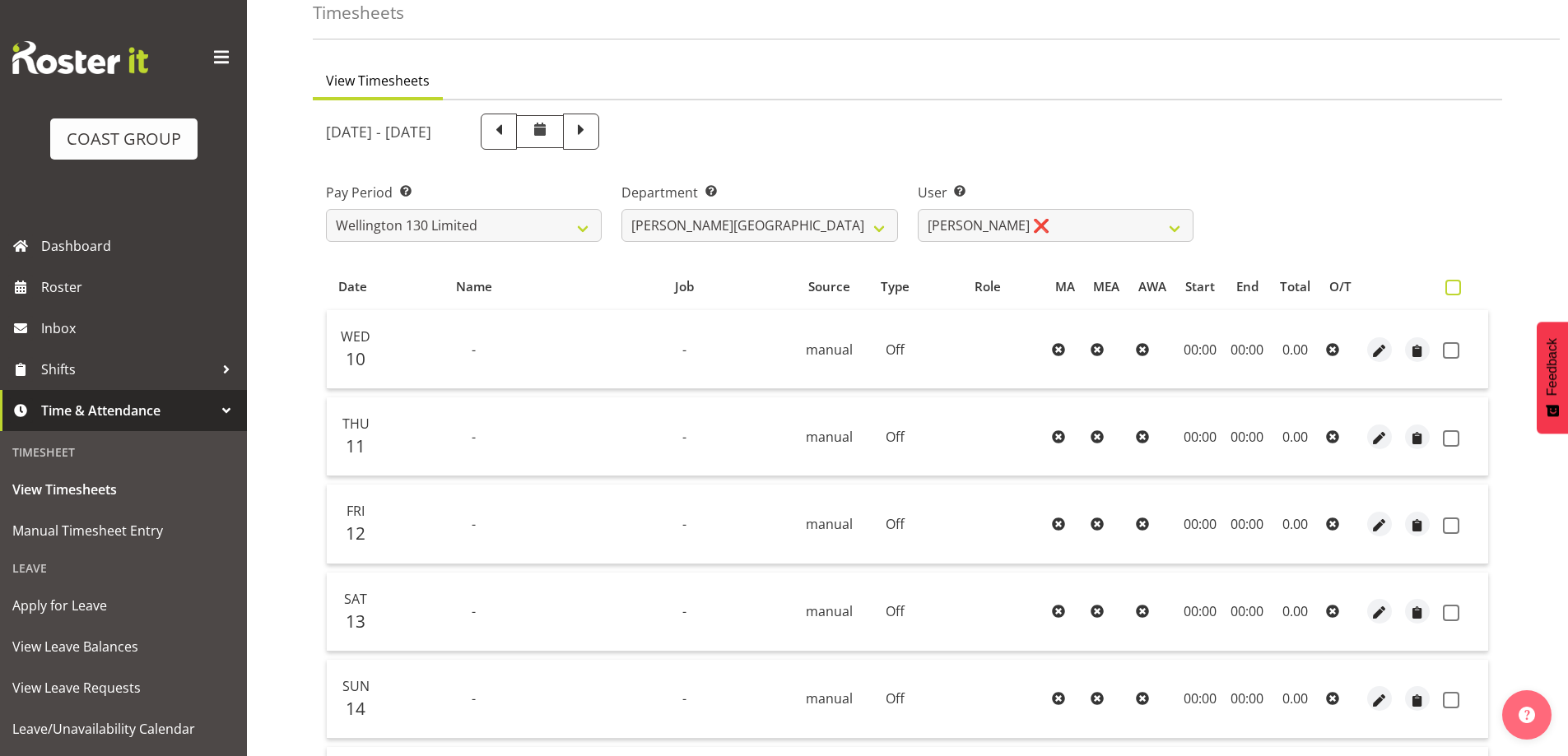
click at [1451, 286] on span at bounding box center [1453, 287] width 16 height 16
click at [1451, 286] on input "checkbox" at bounding box center [1451, 287] width 11 height 11
checkbox input "true"
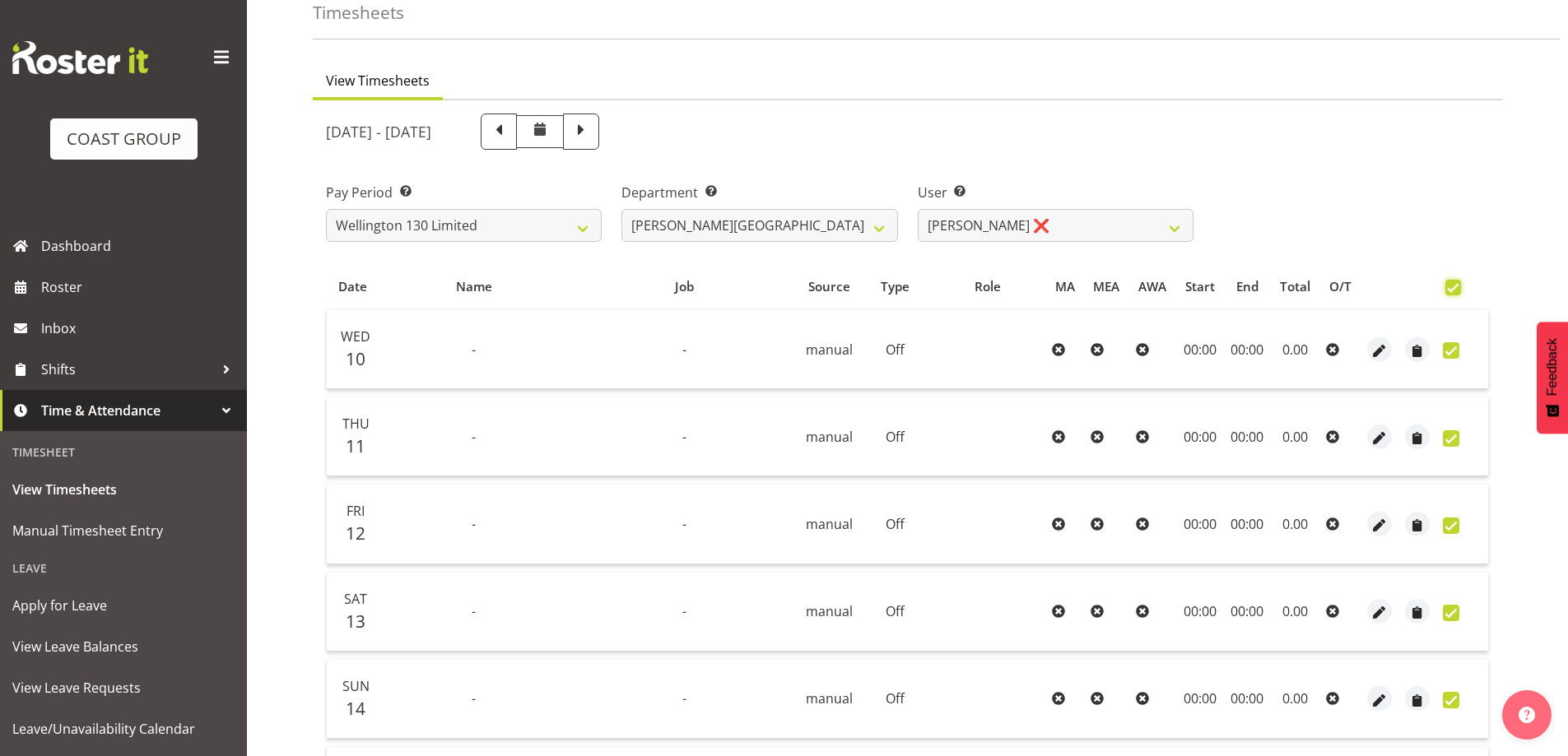
checkbox input "true"
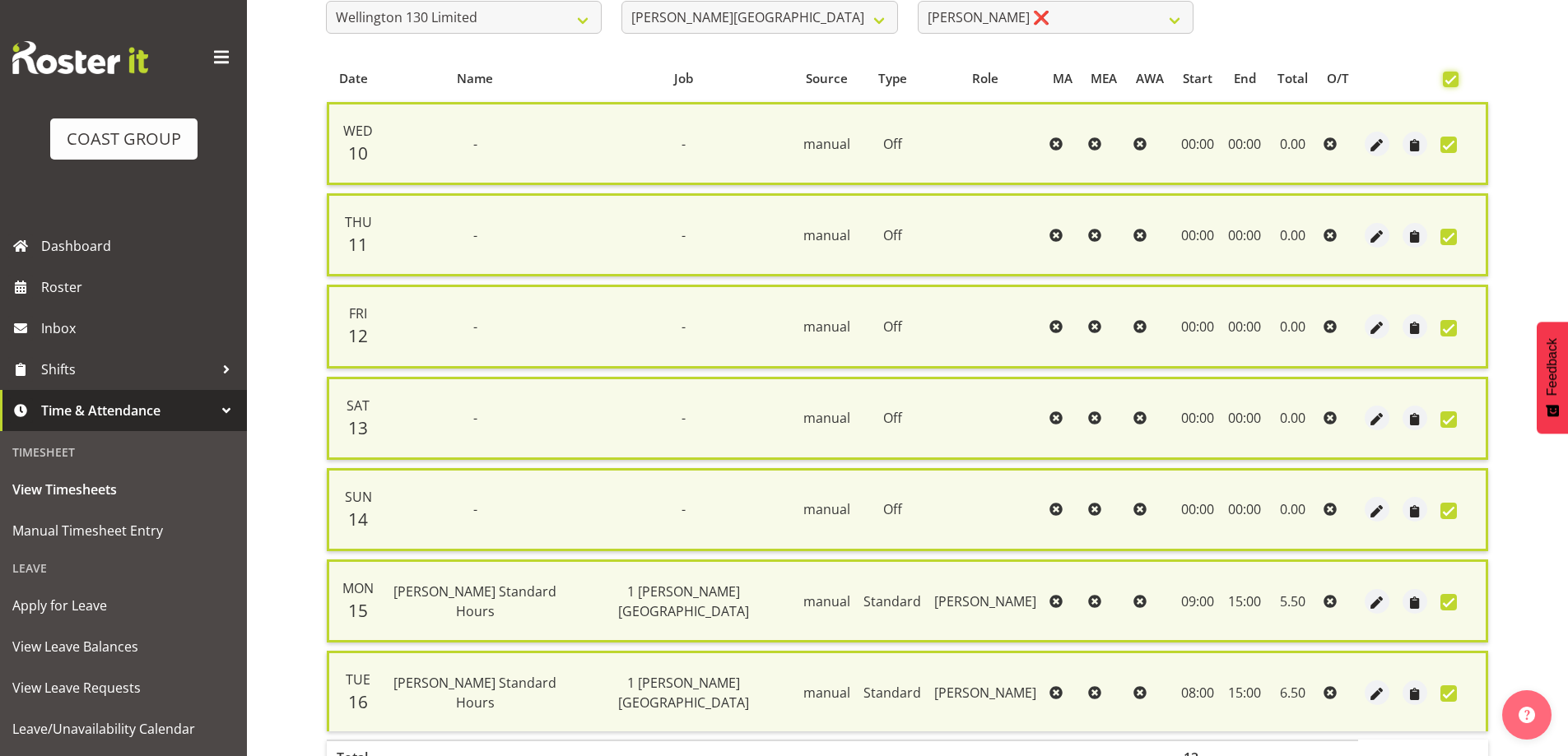
scroll to position [399, 0]
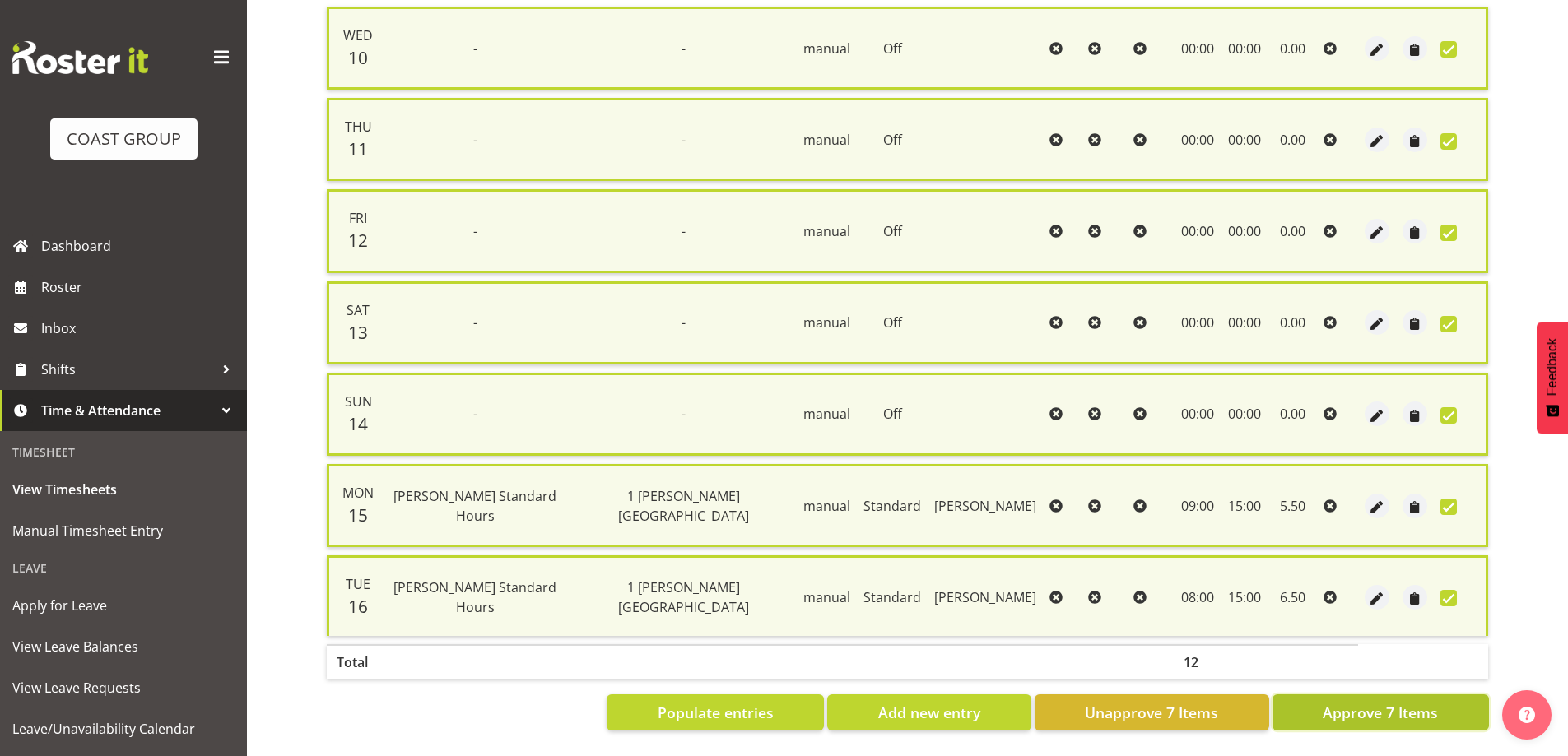
click at [1406, 702] on span "Approve 7 Items" at bounding box center [1380, 712] width 115 height 21
checkbox input "false"
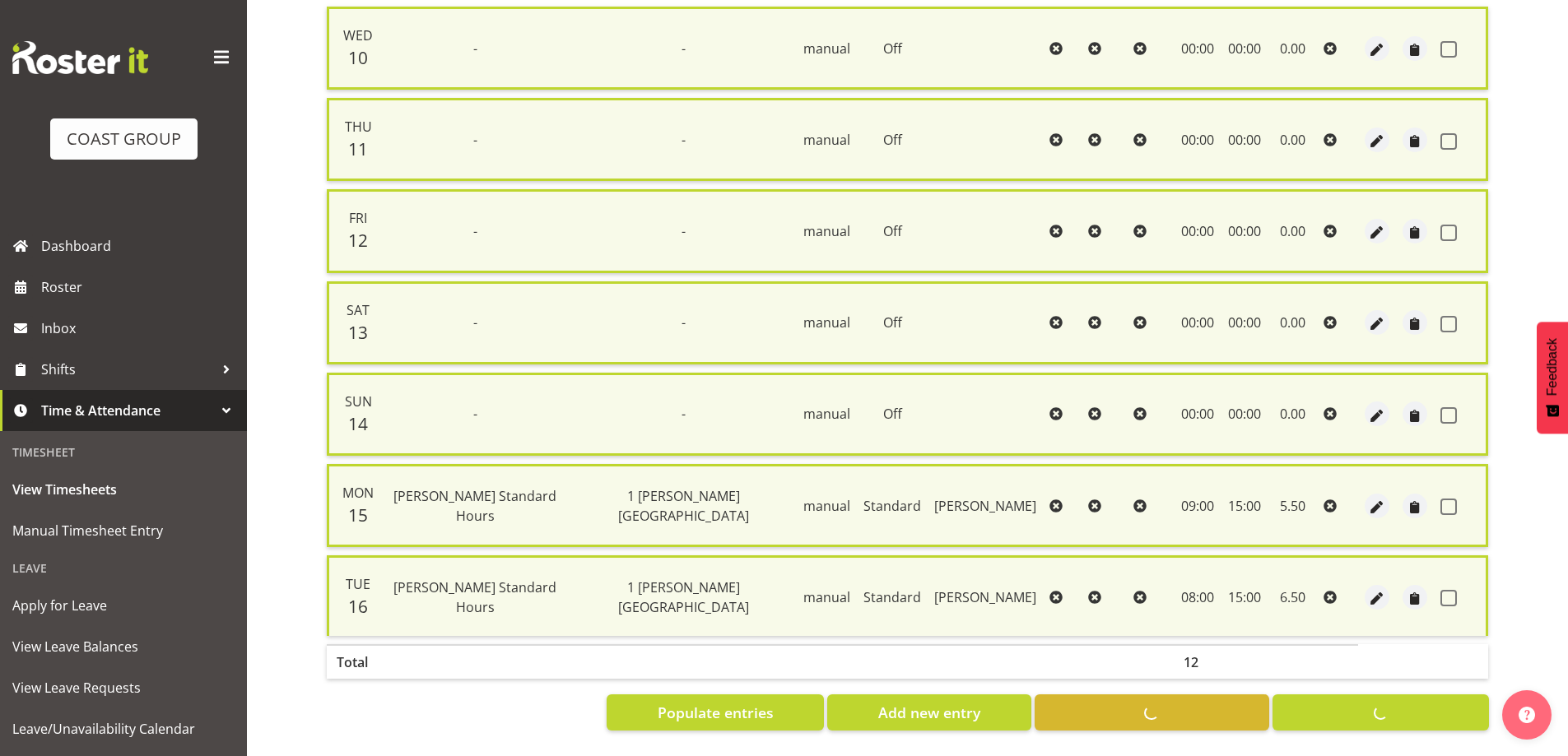
checkbox input "false"
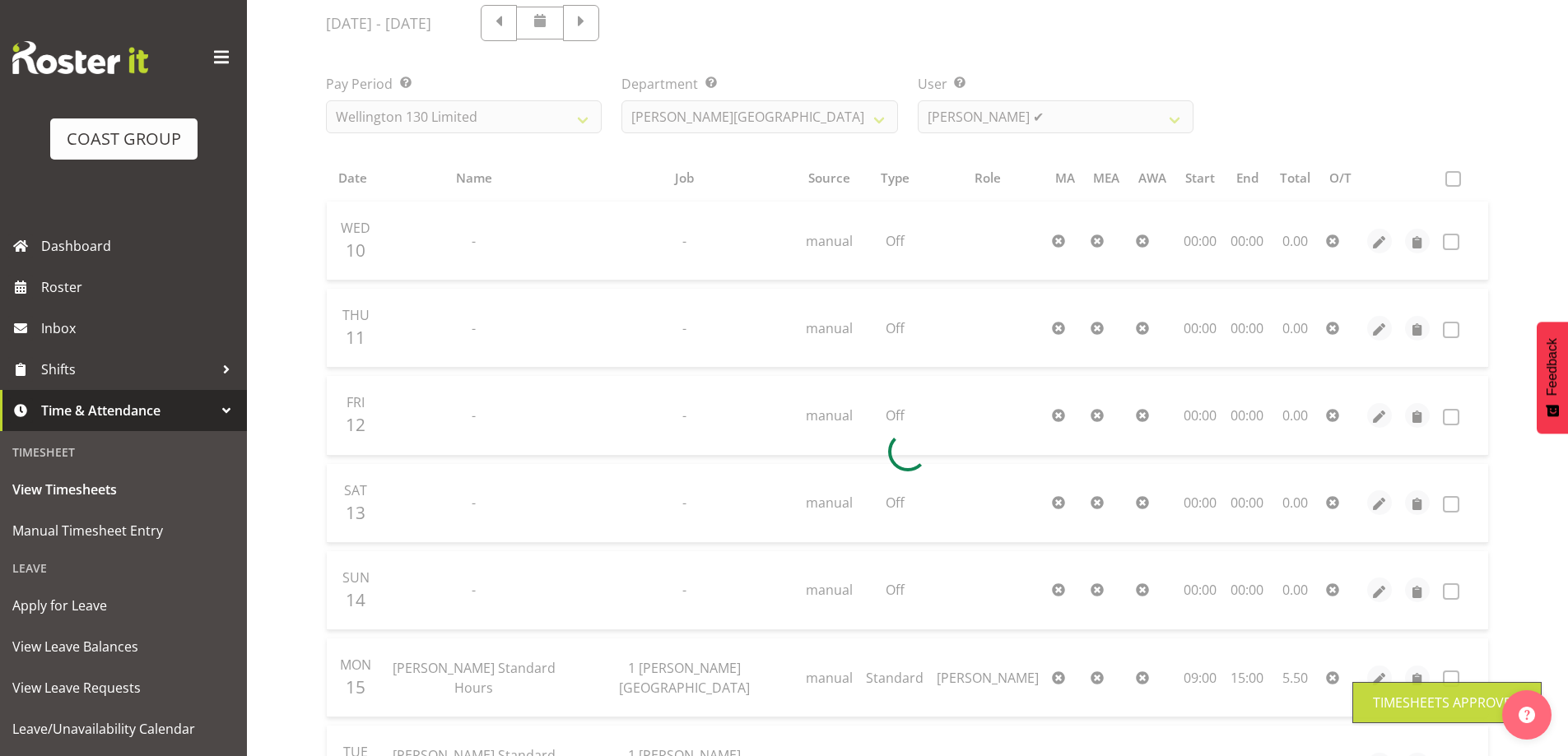
scroll to position [0, 0]
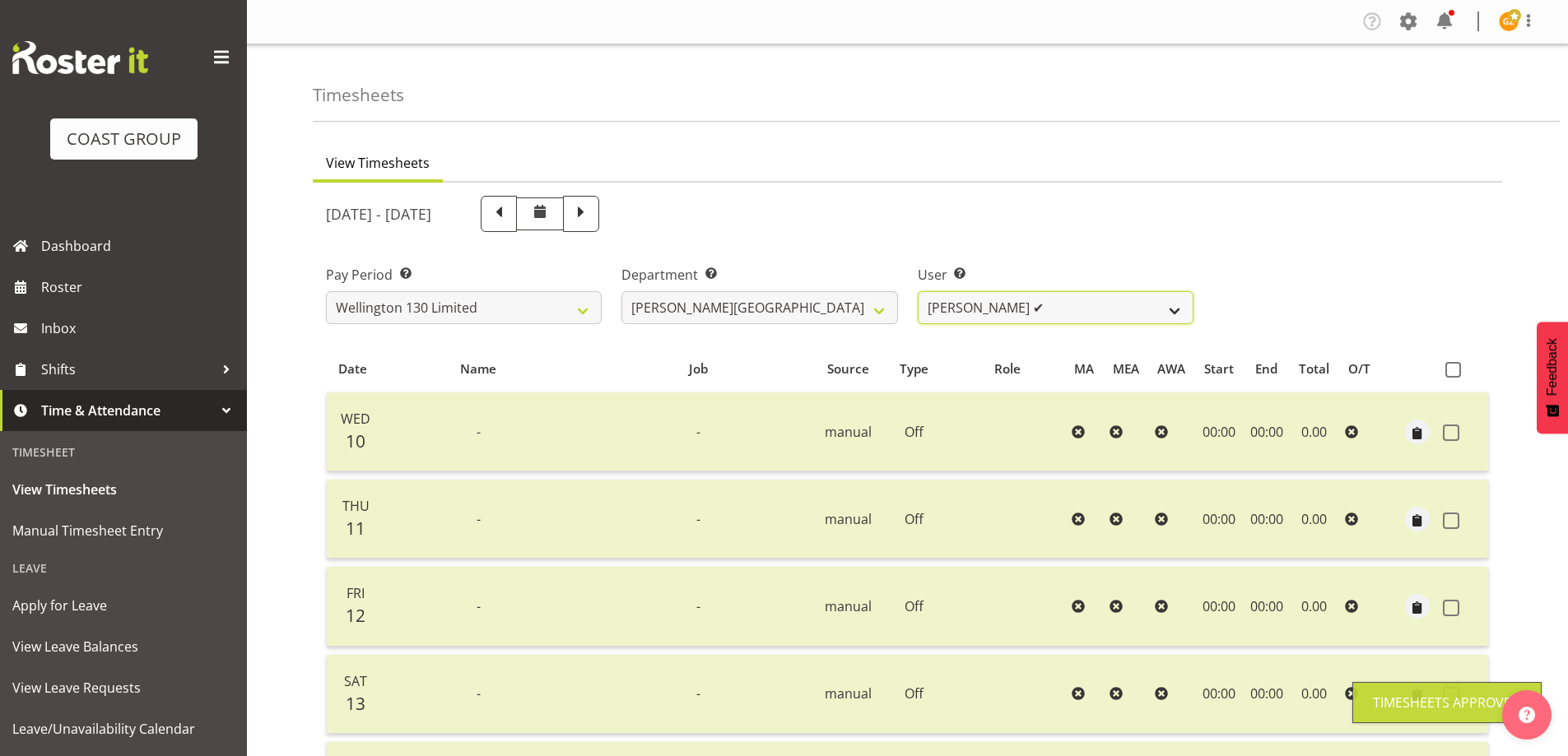
click at [1172, 308] on select "[PERSON_NAME] ✔ [PERSON_NAME] ✔ [PERSON_NAME] [PERSON_NAME] ❌ [PERSON_NAME] ✔ […" at bounding box center [1055, 307] width 276 height 33
select select "9951"
click at [918, 291] on select "[PERSON_NAME] ✔ [PERSON_NAME] ✔ [PERSON_NAME] [PERSON_NAME] ❌ [PERSON_NAME] ✔ […" at bounding box center [1055, 307] width 276 height 33
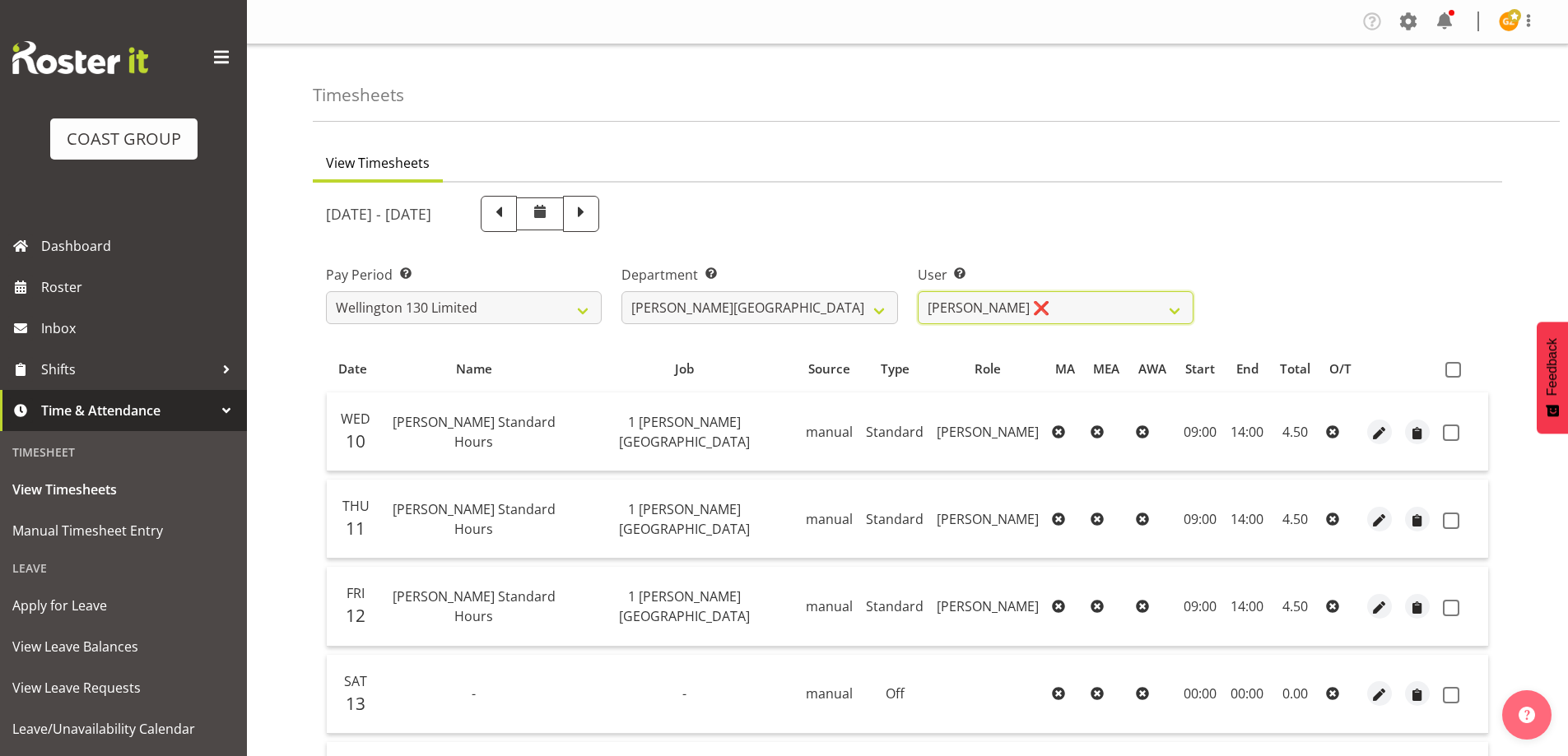
scroll to position [329, 0]
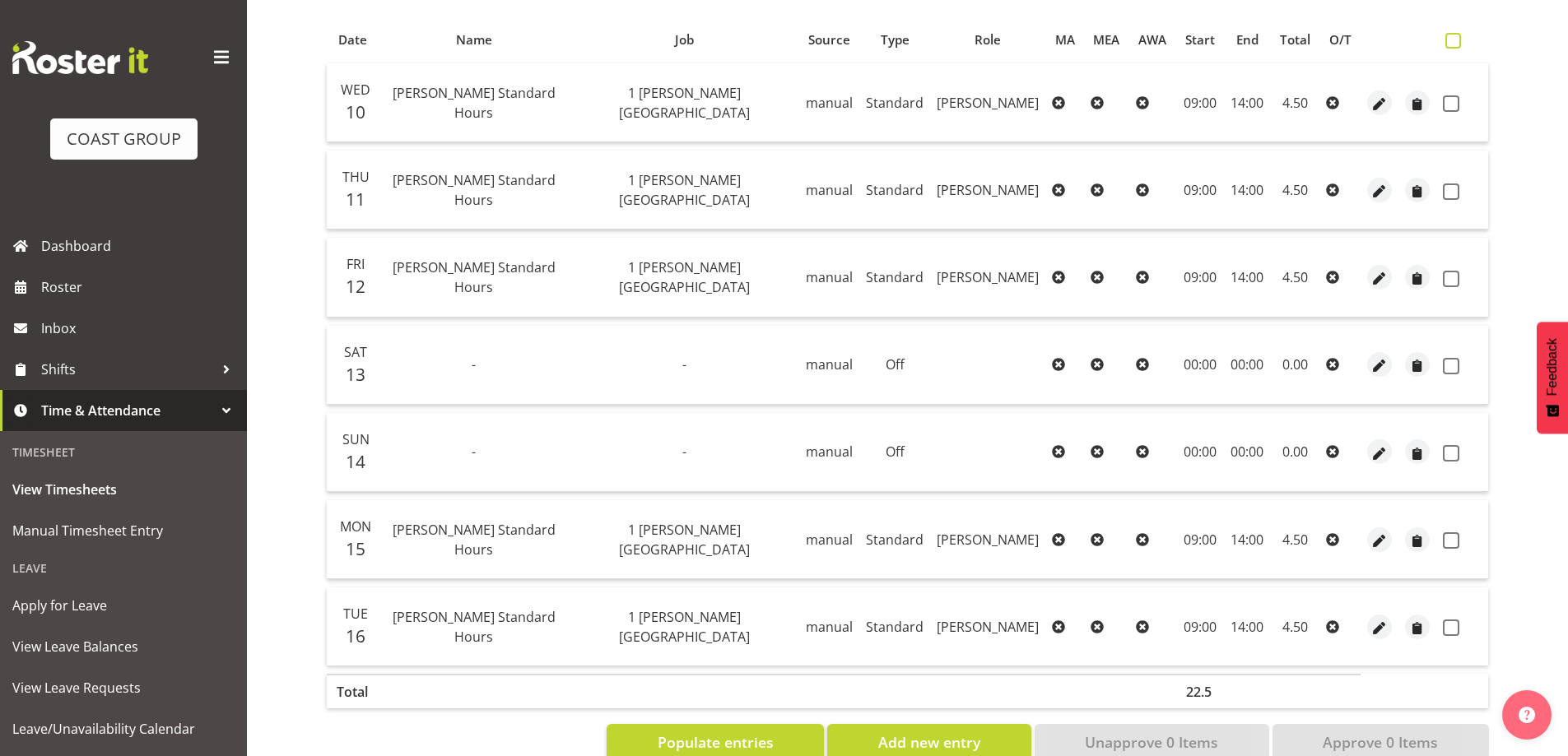
click at [1451, 34] on span at bounding box center [1453, 41] width 16 height 16
click at [1451, 35] on input "checkbox" at bounding box center [1451, 40] width 11 height 11
checkbox input "true"
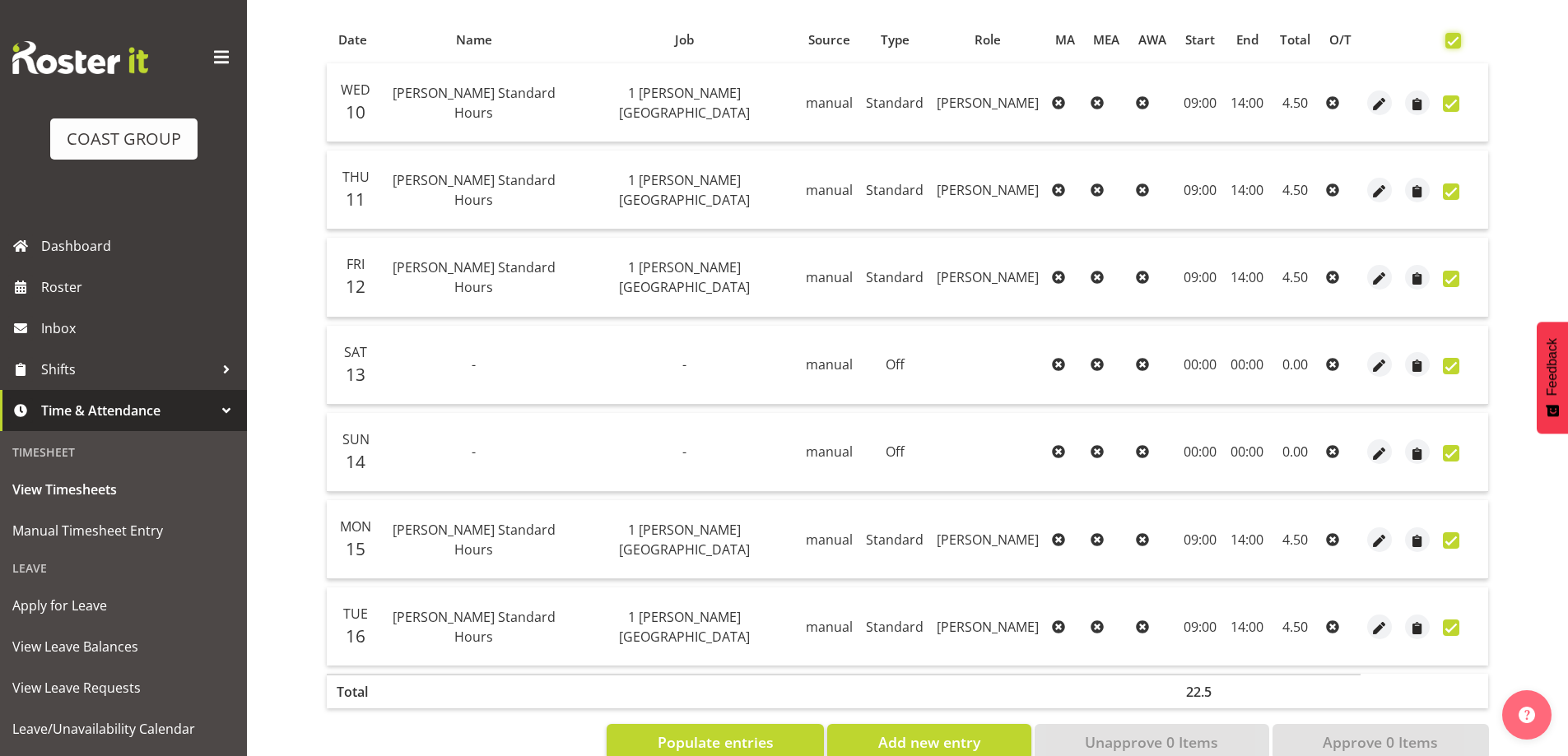
checkbox input "true"
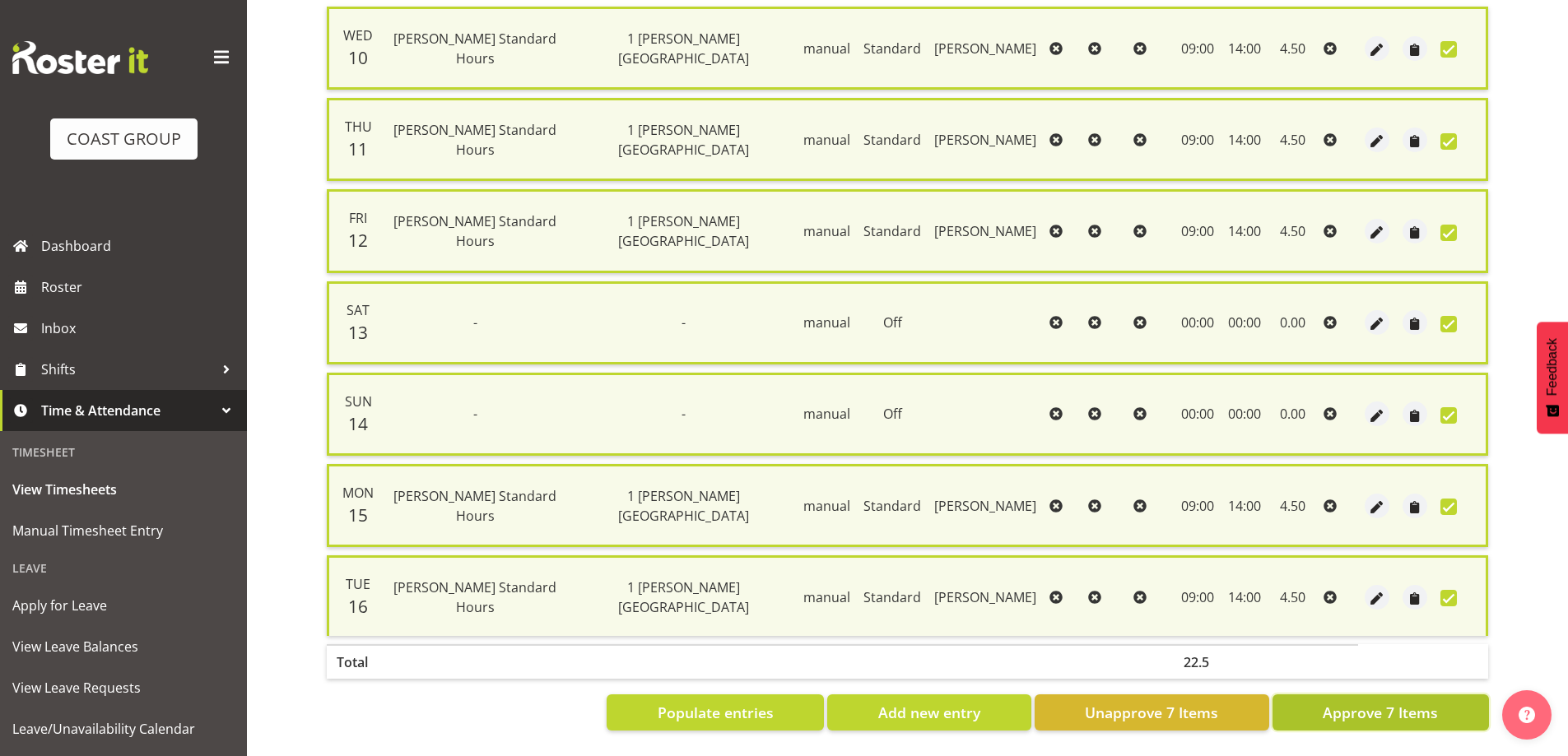
click at [1364, 703] on span "Approve 7 Items" at bounding box center [1380, 712] width 115 height 21
checkbox input "false"
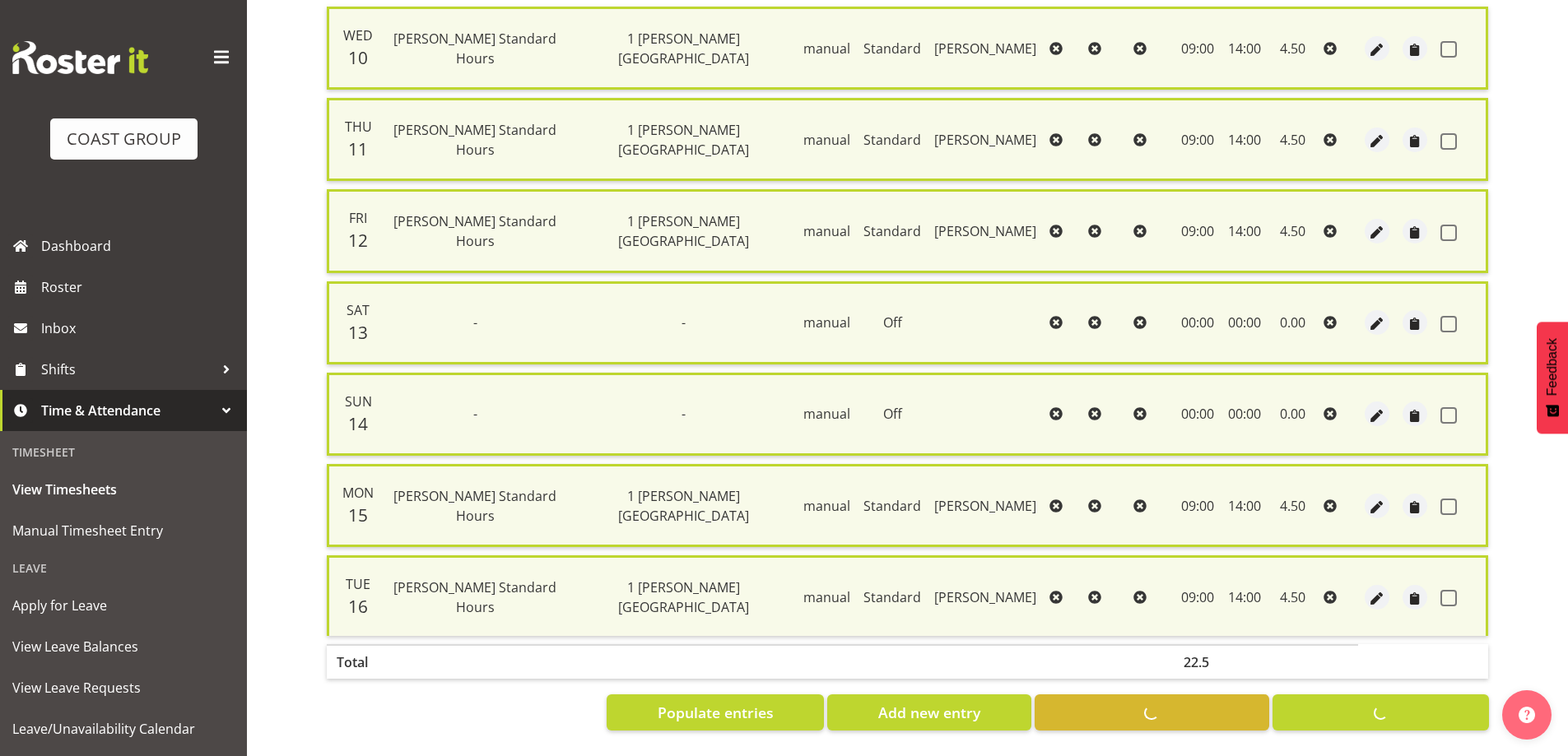
checkbox input "false"
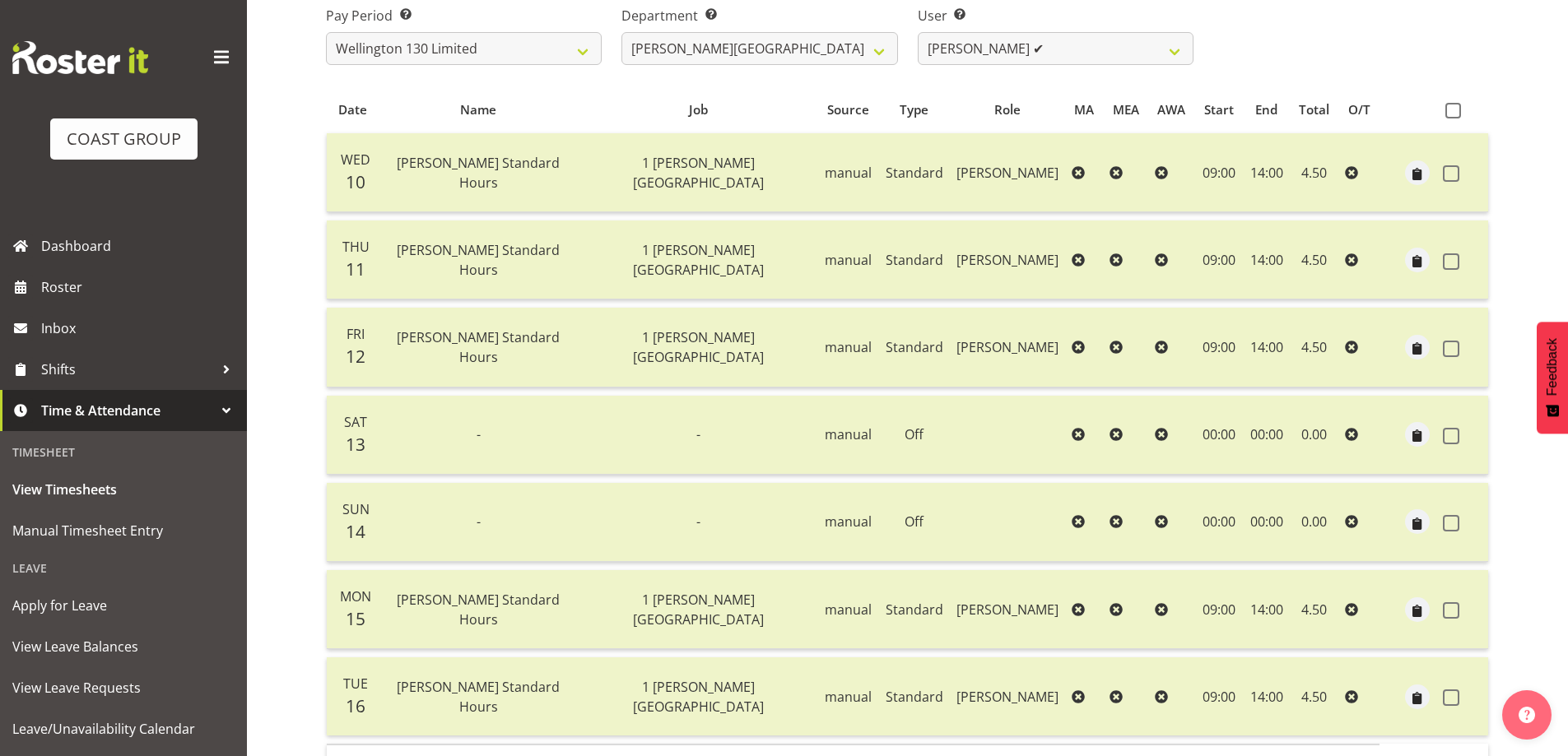
scroll to position [124, 0]
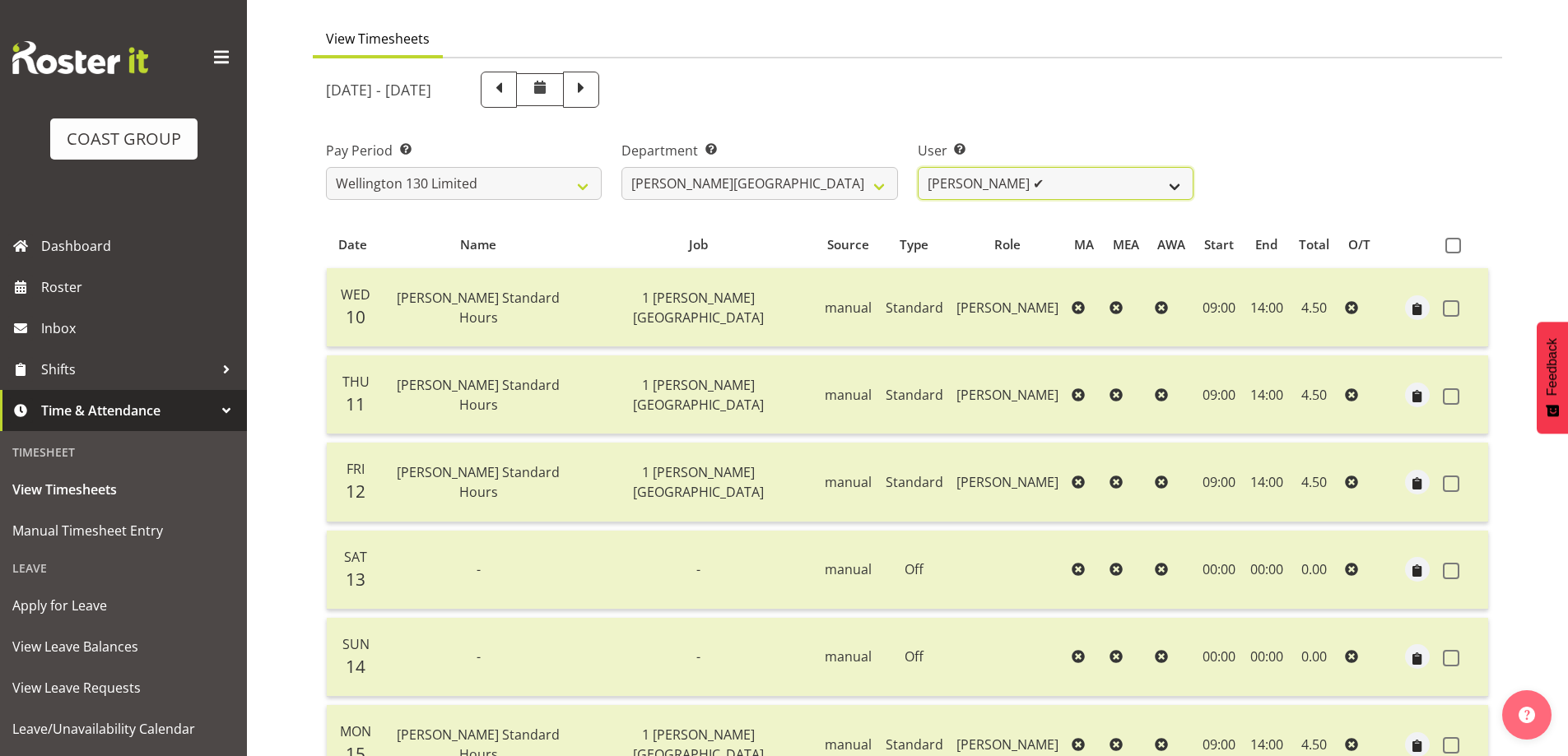
click at [1181, 180] on select "[PERSON_NAME] ✔ [PERSON_NAME] ✔ [PERSON_NAME] [PERSON_NAME] ❌ [PERSON_NAME] ✔ […" at bounding box center [1055, 184] width 276 height 33
select select "9952"
click at [918, 167] on select "[PERSON_NAME] ✔ [PERSON_NAME] ✔ [PERSON_NAME] [PERSON_NAME] ❌ [PERSON_NAME] ✔ […" at bounding box center [1055, 184] width 276 height 33
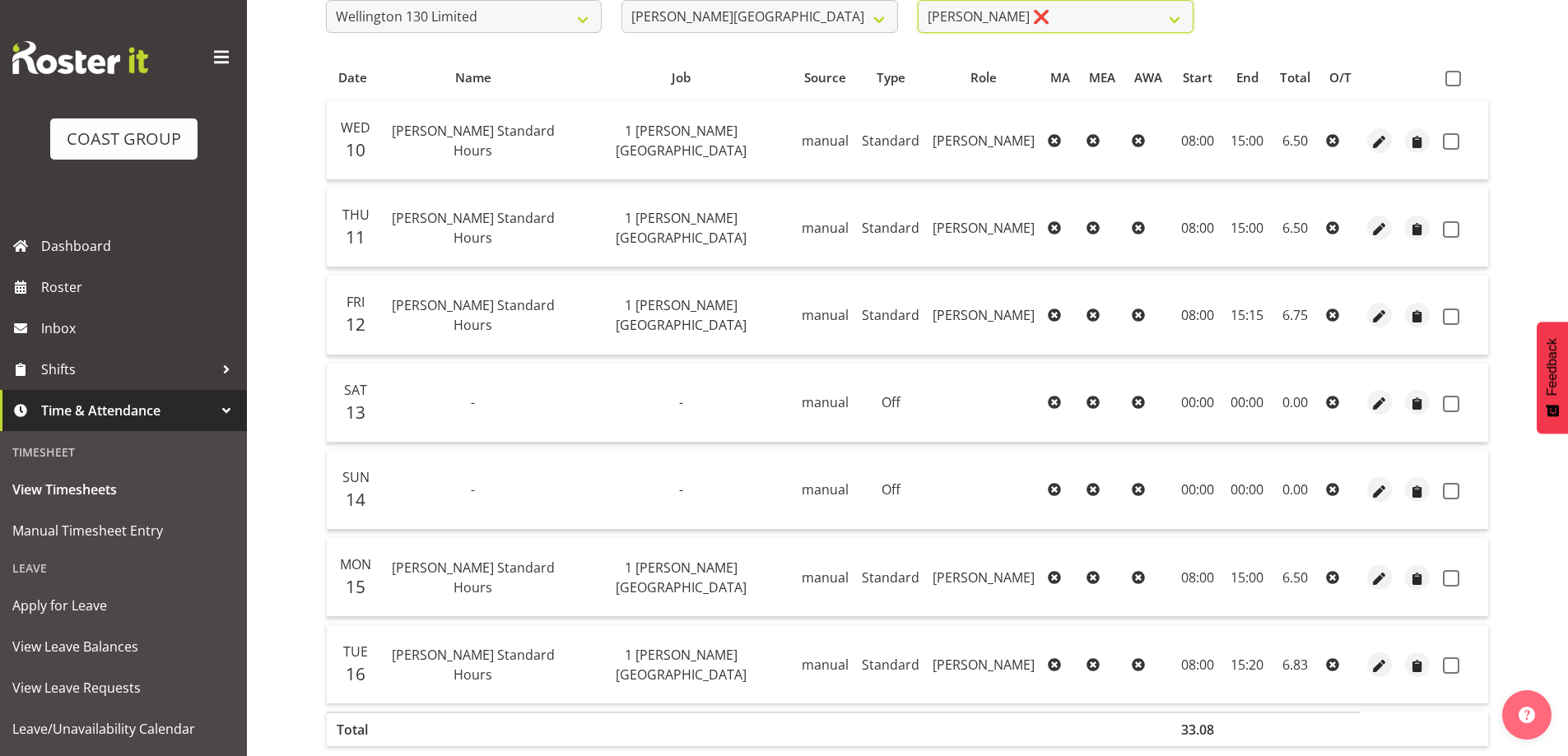
scroll to position [207, 0]
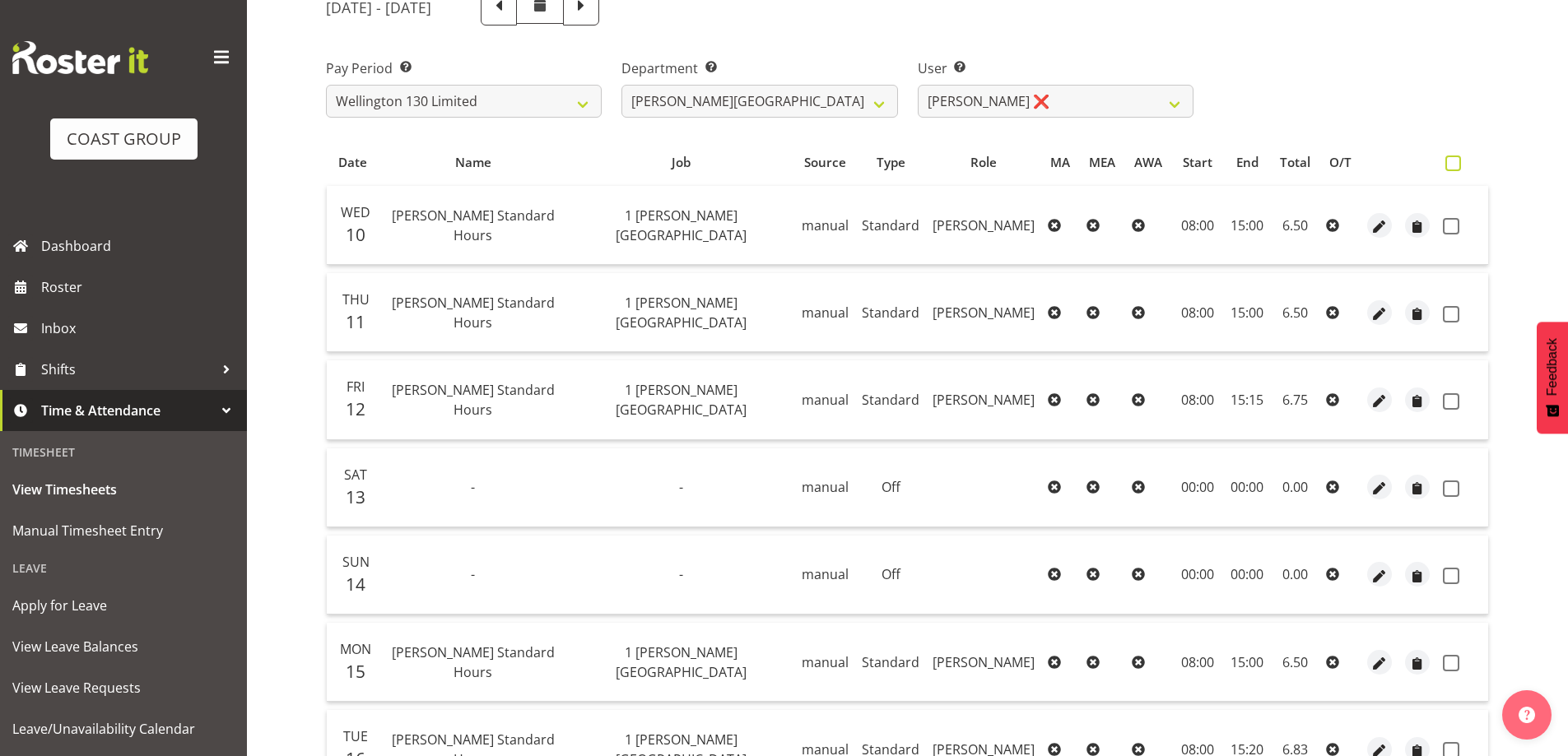
click at [1456, 165] on span at bounding box center [1453, 163] width 16 height 16
click at [1456, 165] on input "checkbox" at bounding box center [1451, 163] width 11 height 11
checkbox input "true"
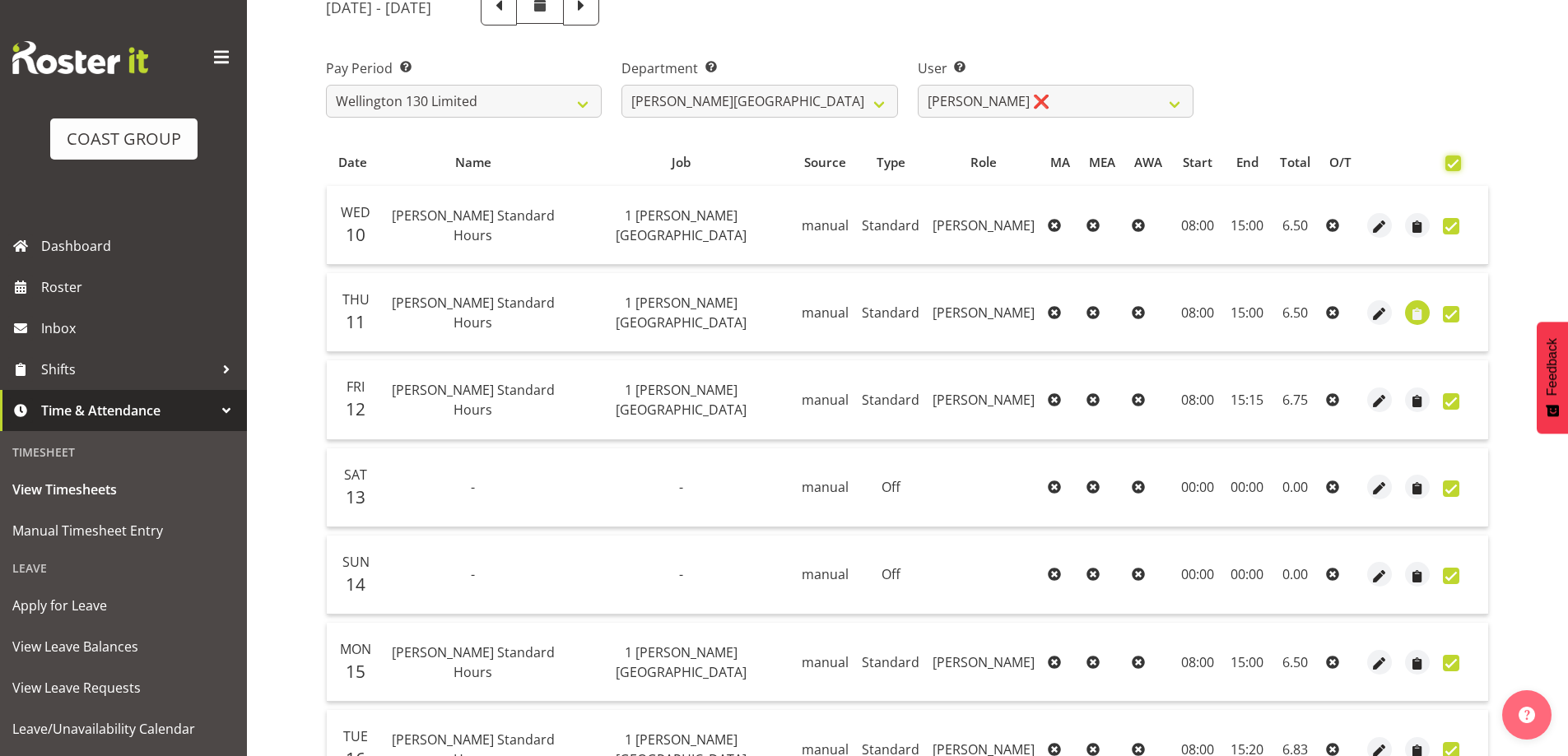
checkbox input "true"
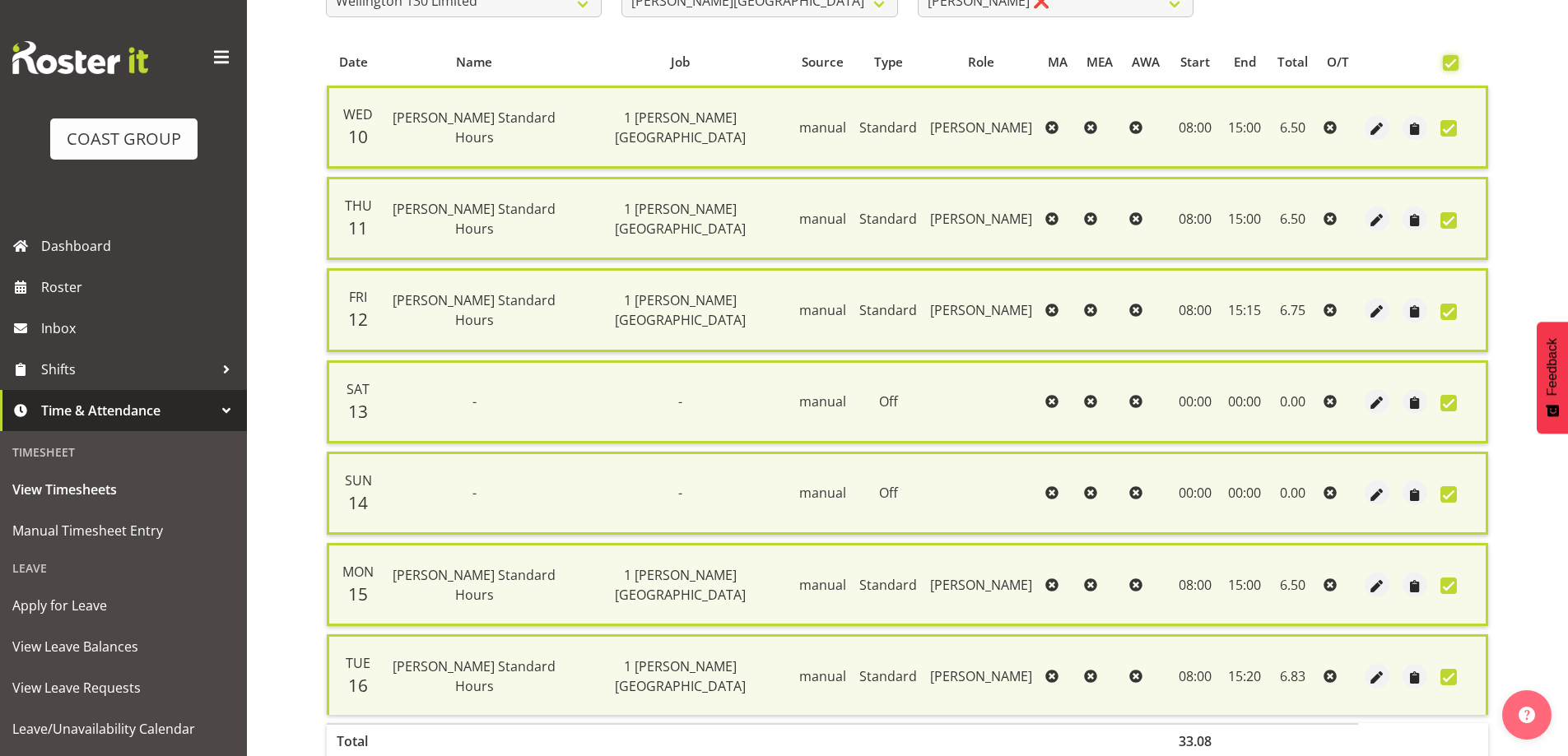
scroll to position [399, 0]
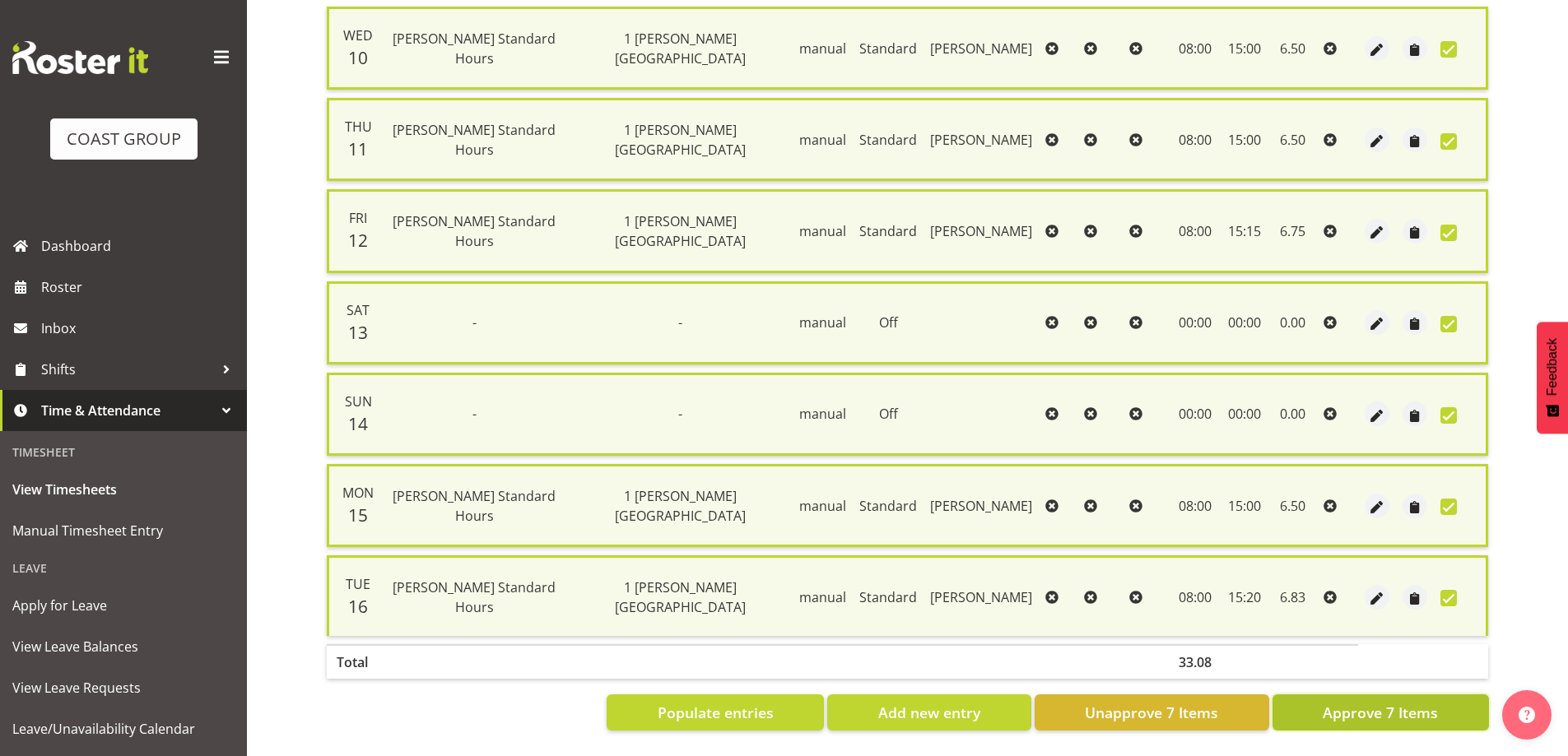
click at [1436, 702] on span "Approve 7 Items" at bounding box center [1380, 712] width 115 height 21
checkbox input "false"
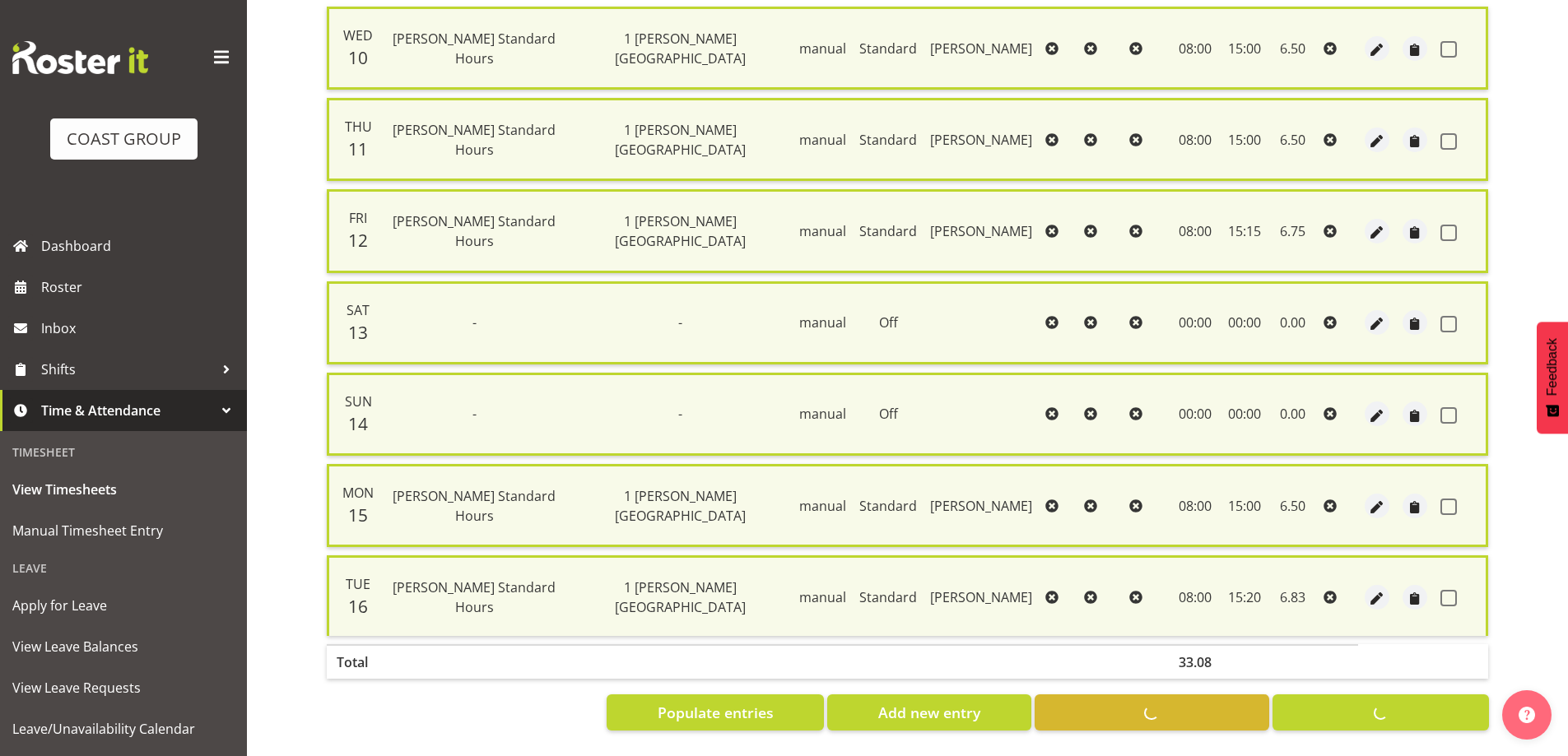
checkbox input "false"
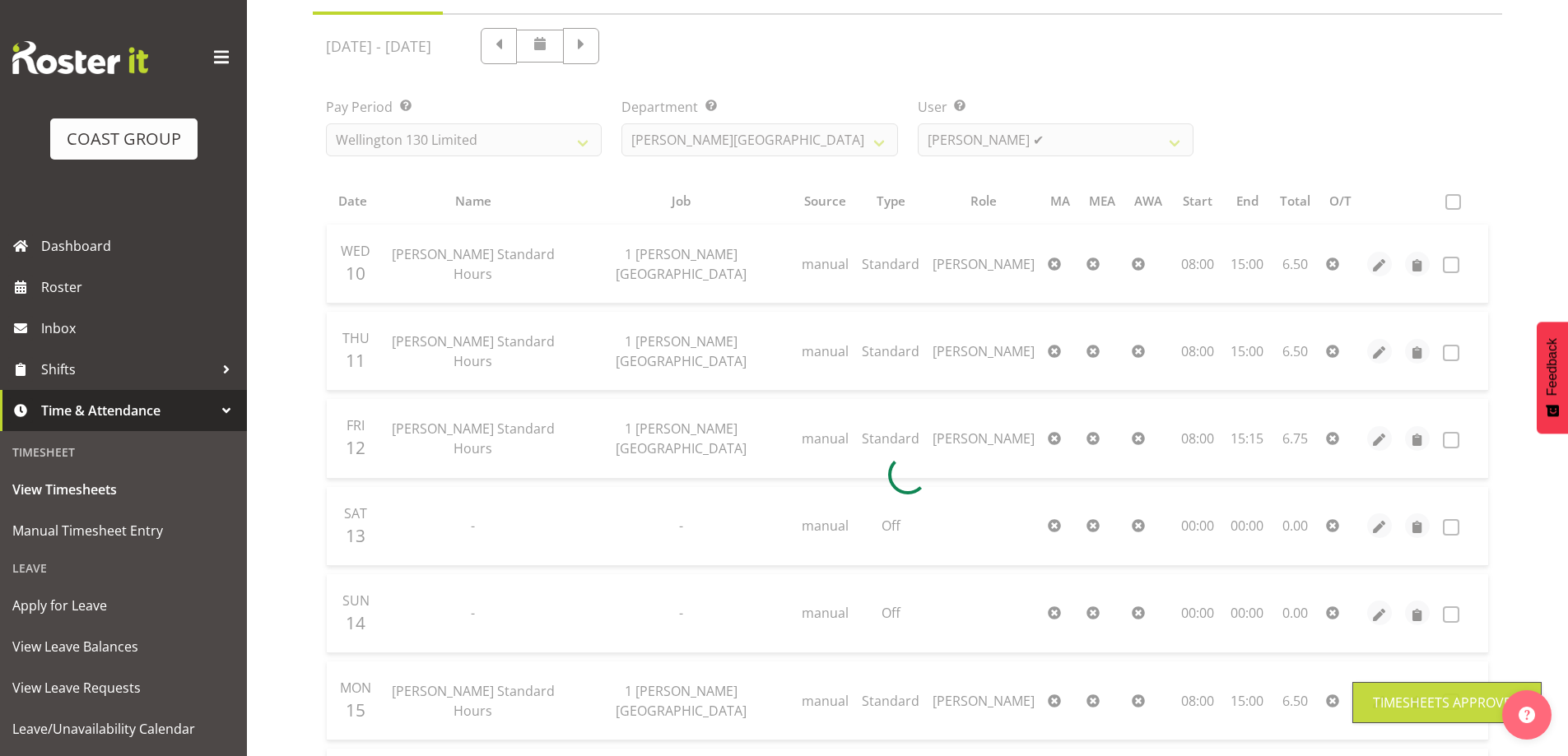
scroll to position [0, 0]
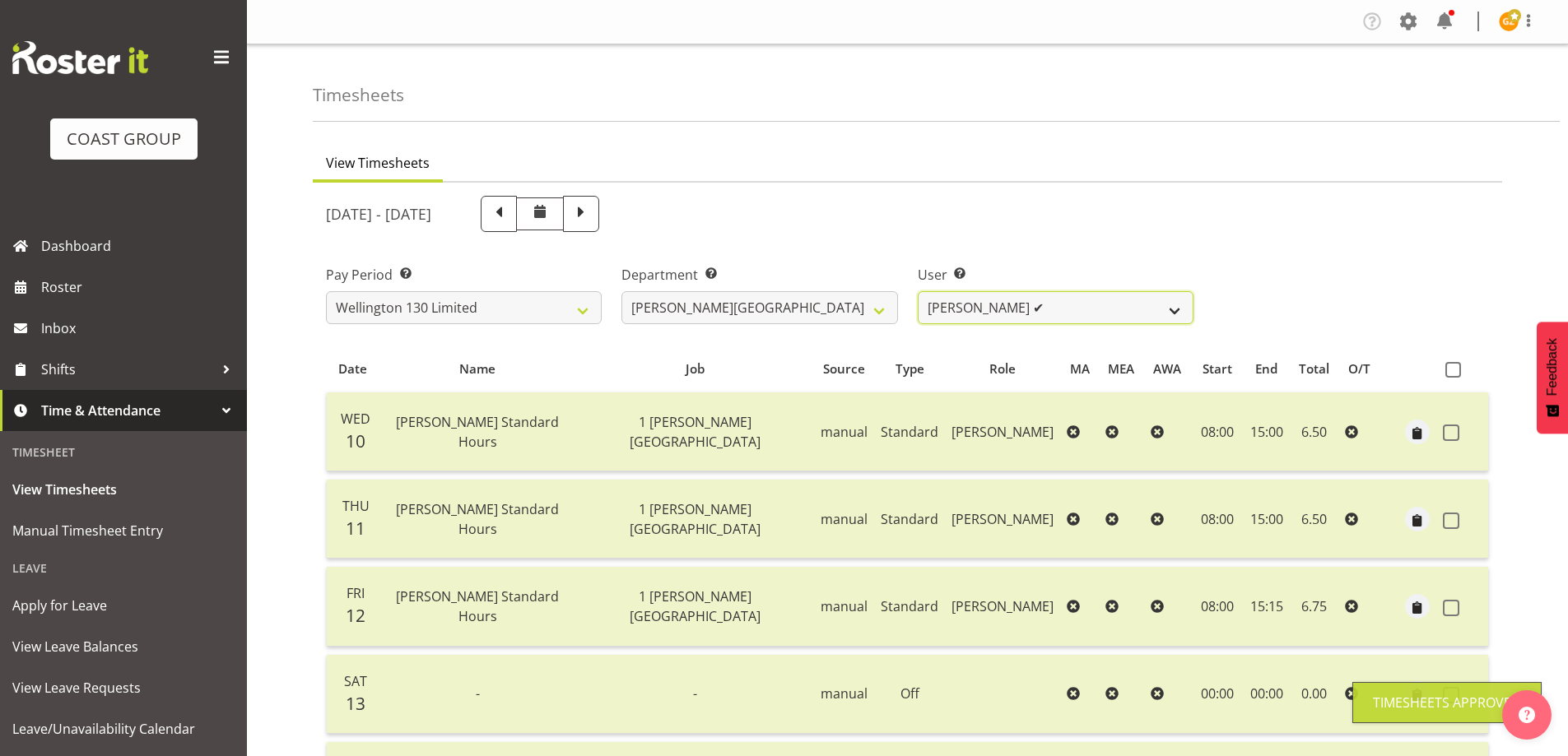
click at [1181, 308] on select "[PERSON_NAME] ✔ [PERSON_NAME] ✔ [PERSON_NAME] [PERSON_NAME] ❌ [PERSON_NAME] ✔ […" at bounding box center [1055, 307] width 276 height 33
select select "9954"
click at [918, 291] on select "[PERSON_NAME] ✔ [PERSON_NAME] ✔ [PERSON_NAME] [PERSON_NAME] ❌ [PERSON_NAME] ✔ […" at bounding box center [1055, 307] width 276 height 33
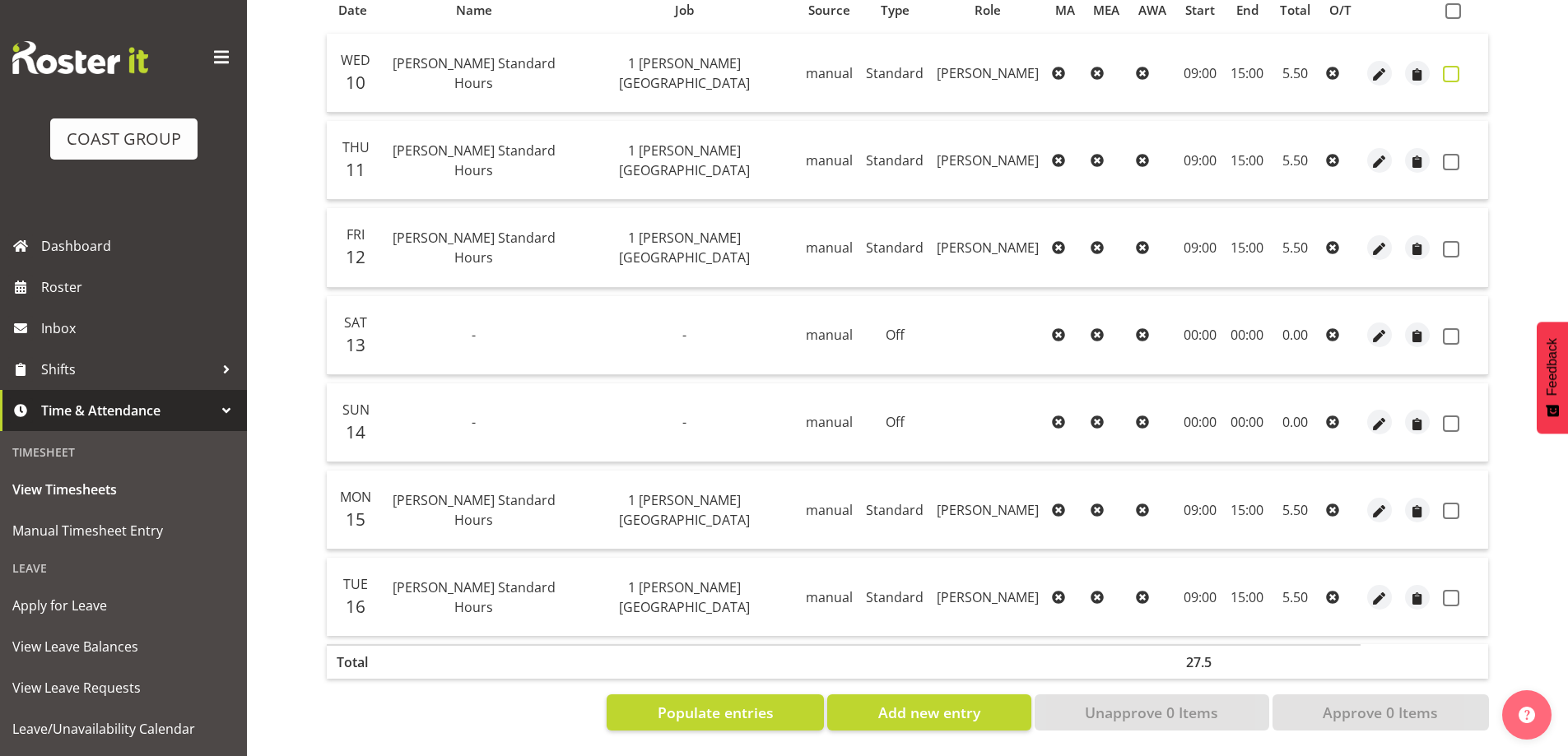
scroll to position [289, 0]
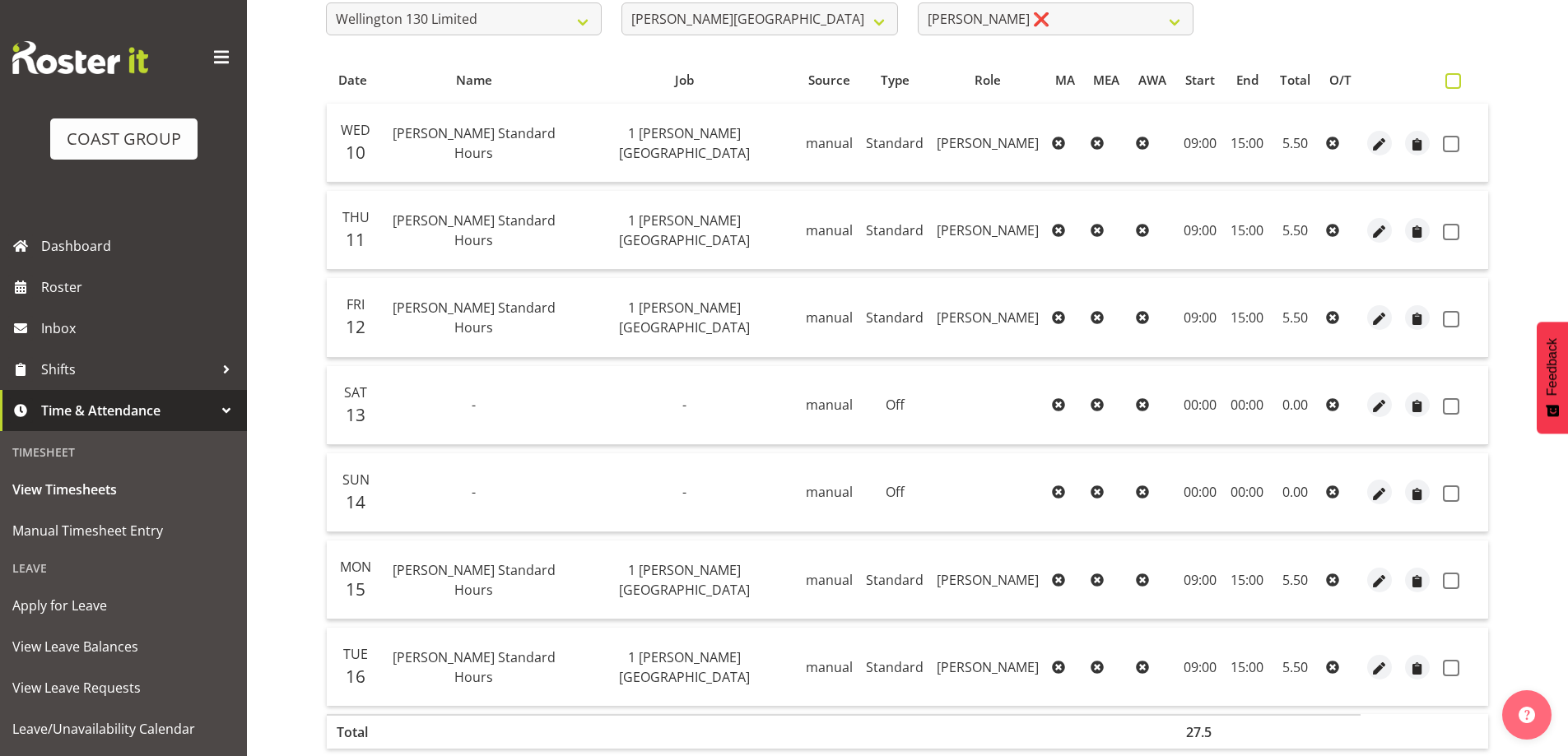
click at [1456, 82] on span at bounding box center [1453, 81] width 16 height 16
click at [1456, 82] on input "checkbox" at bounding box center [1451, 81] width 11 height 11
checkbox input "true"
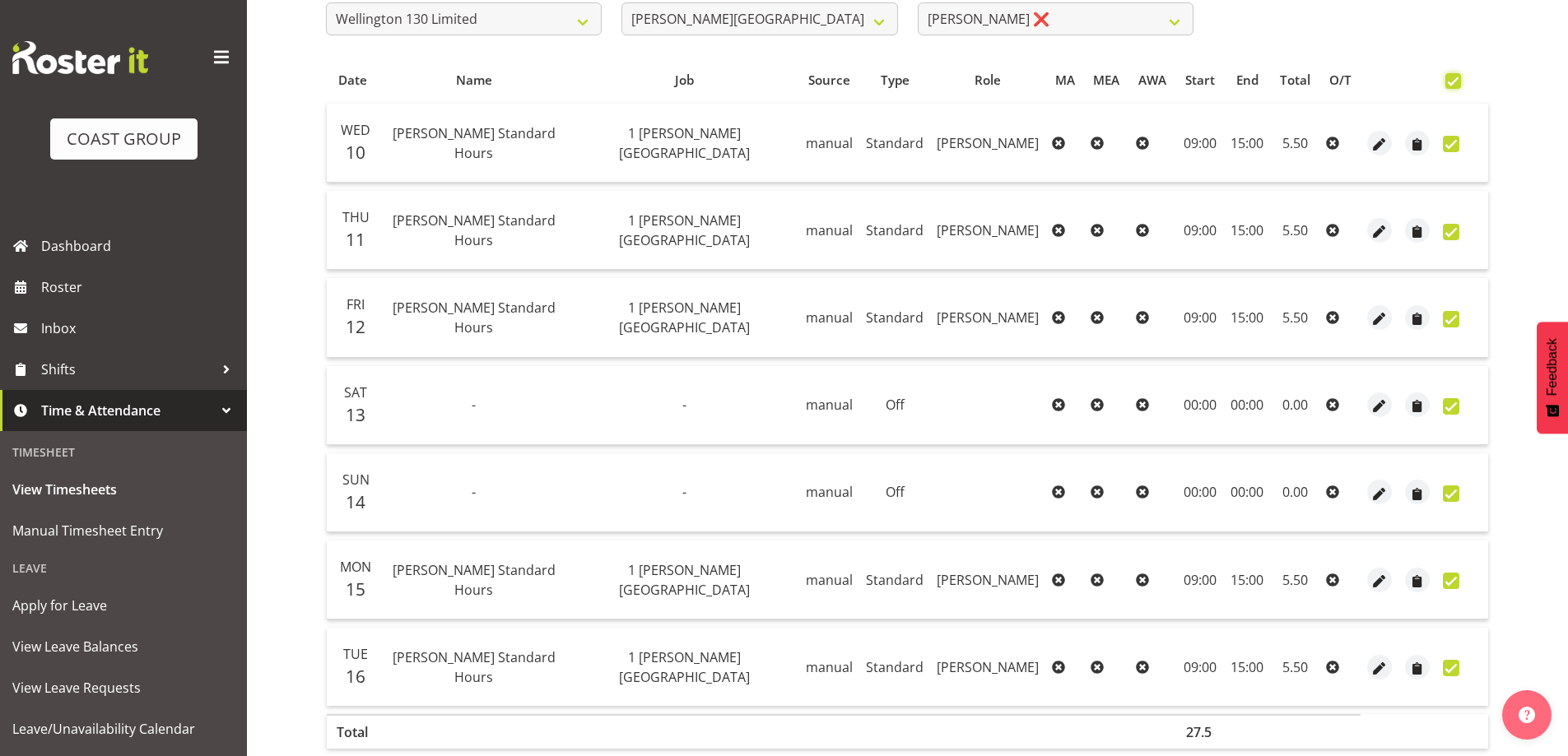
checkbox input "true"
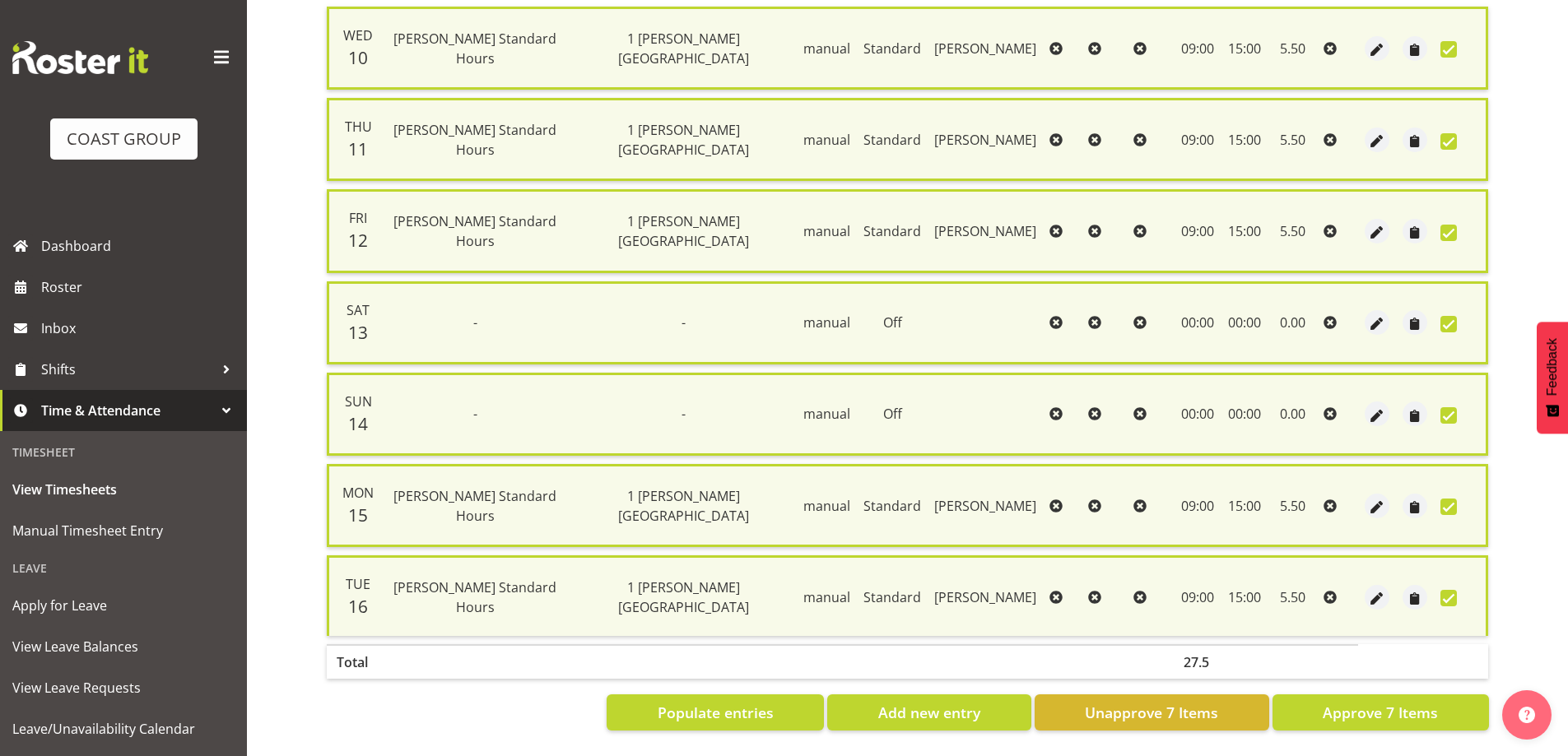
scroll to position [399, 0]
click at [1404, 710] on span "Approve 7 Items" at bounding box center [1380, 712] width 115 height 21
checkbox input "false"
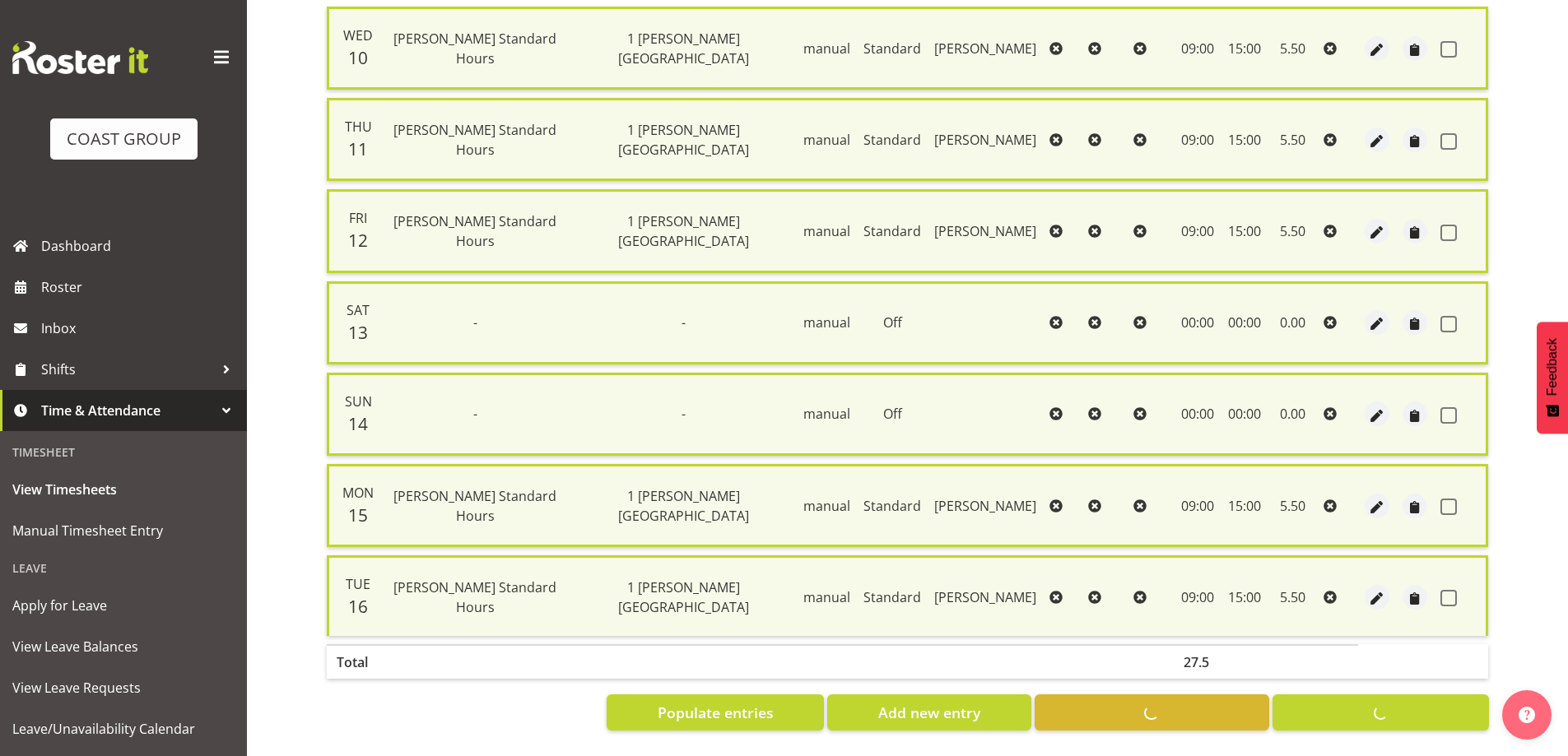
checkbox input "false"
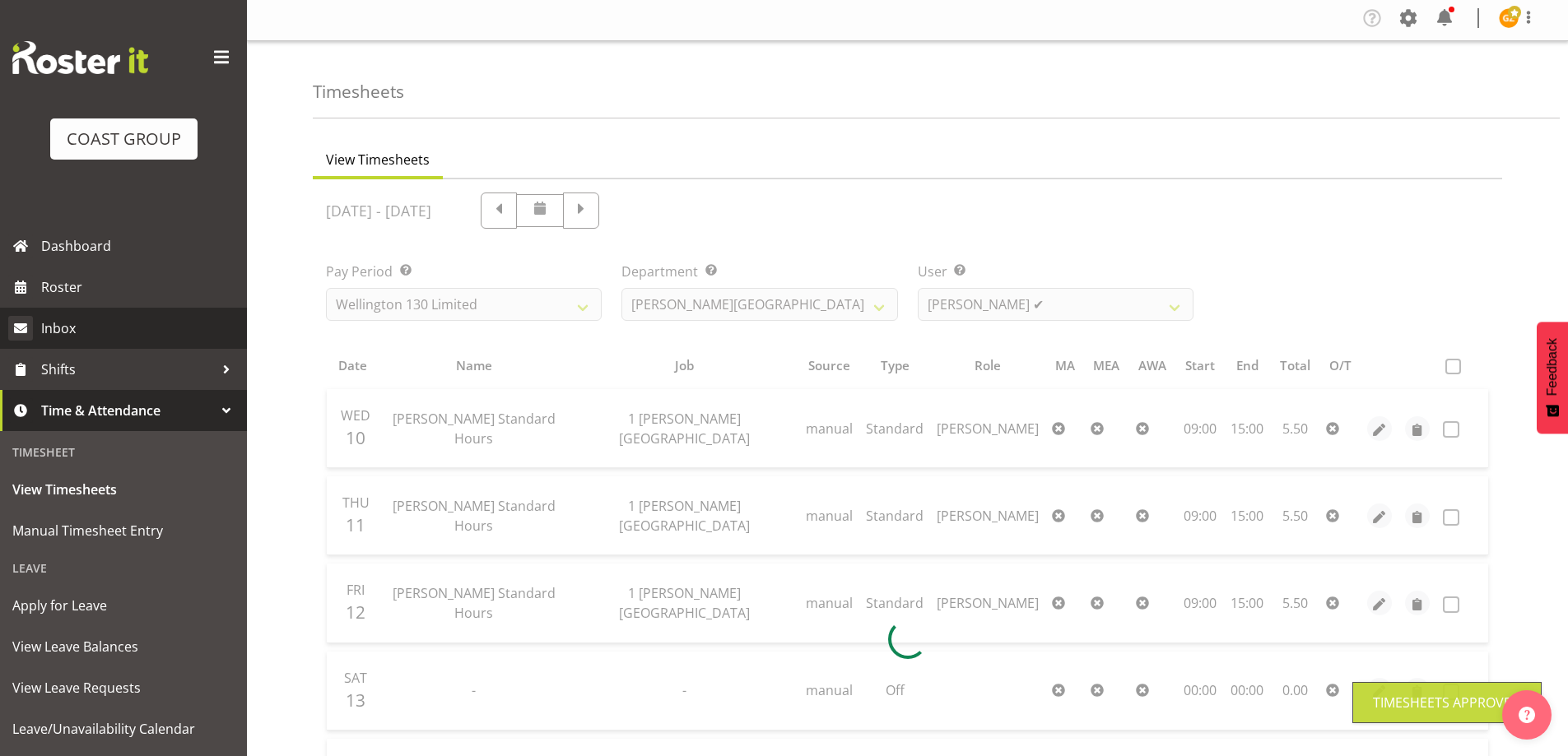
scroll to position [0, 0]
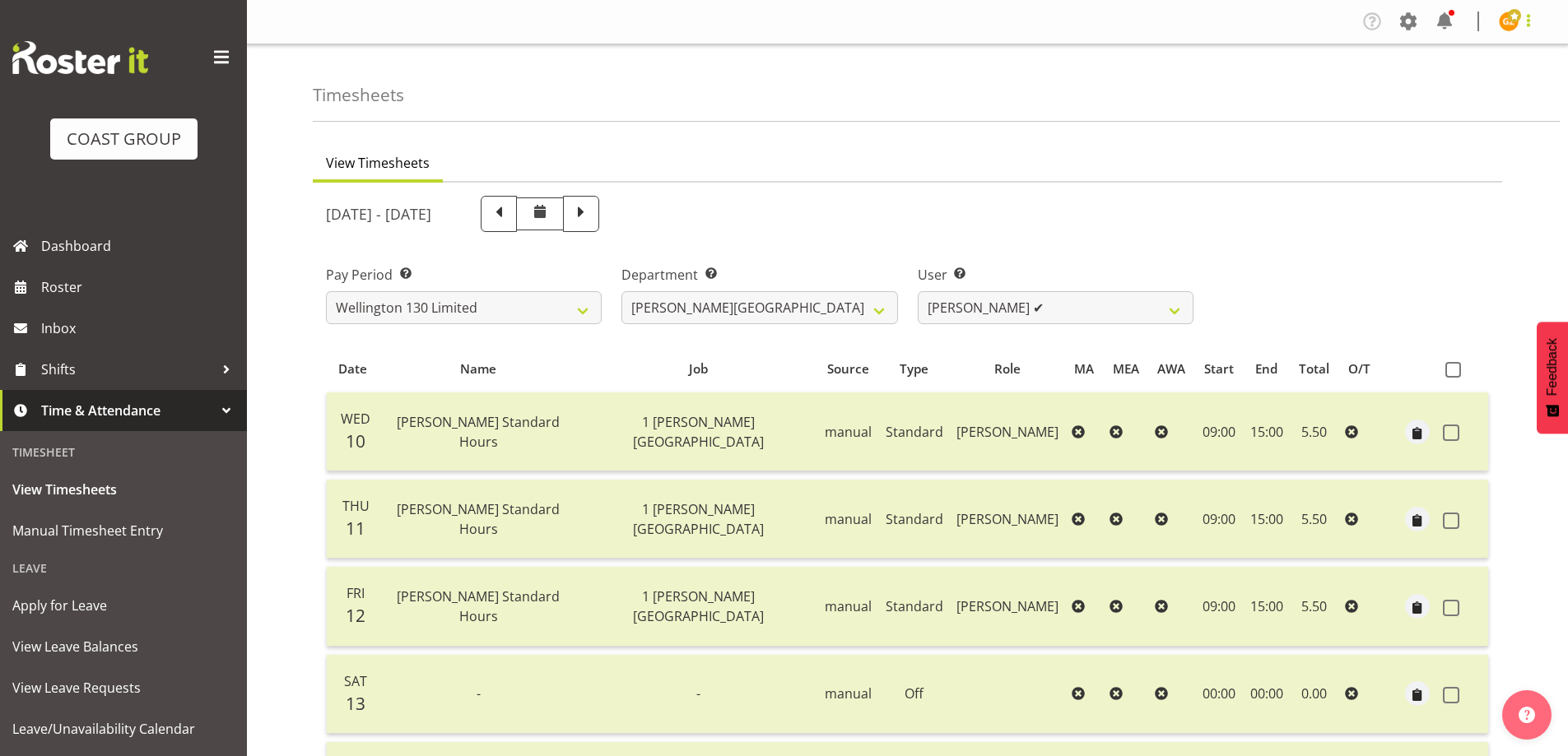
click at [1530, 18] on span at bounding box center [1529, 20] width 20 height 20
click at [1487, 97] on link "Log Out" at bounding box center [1459, 87] width 158 height 30
